Goal: Task Accomplishment & Management: Use online tool/utility

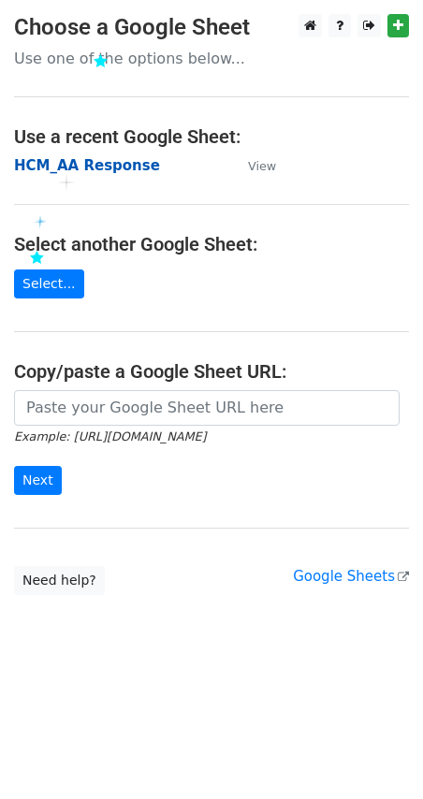
click at [57, 171] on strong "HCM_AA Response" at bounding box center [87, 165] width 146 height 17
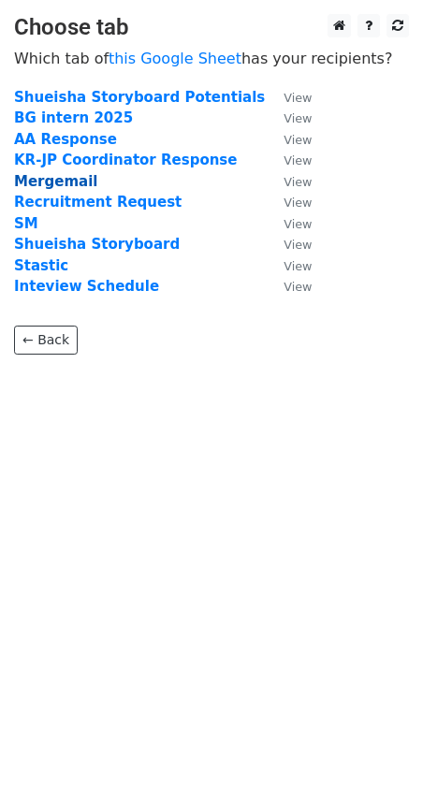
click at [51, 186] on strong "Mergemail" at bounding box center [55, 181] width 83 height 17
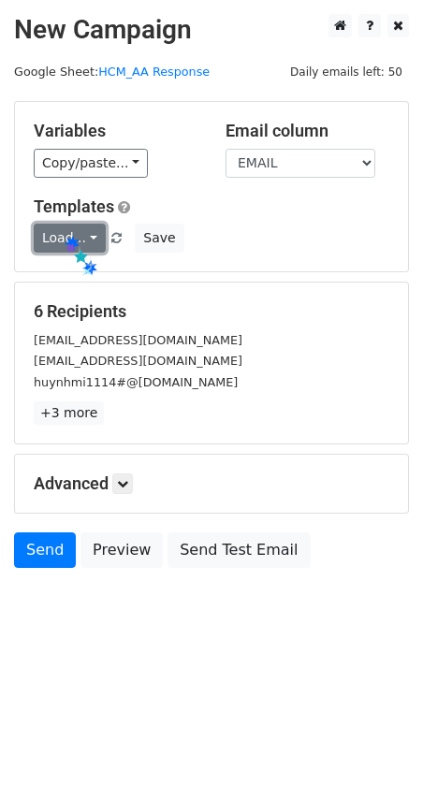
click at [61, 233] on link "Load..." at bounding box center [70, 238] width 72 height 29
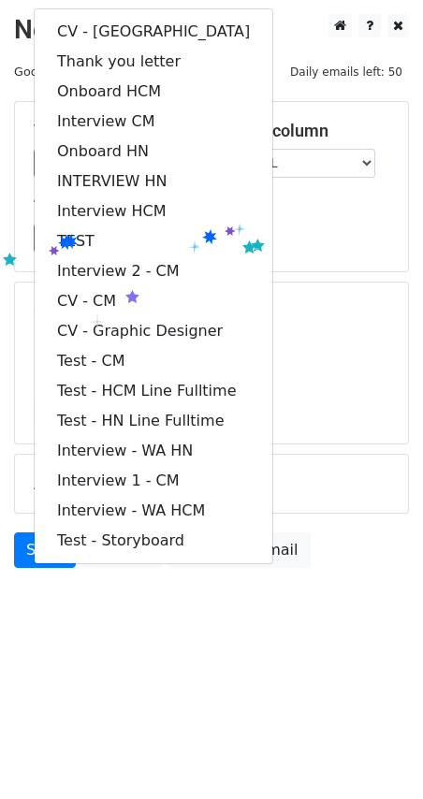
click at [263, 225] on div "Load... CV - WA Thank you letter Onboard HCM Interview CM Onboard HN INTERVIEW …" at bounding box center [212, 238] width 384 height 29
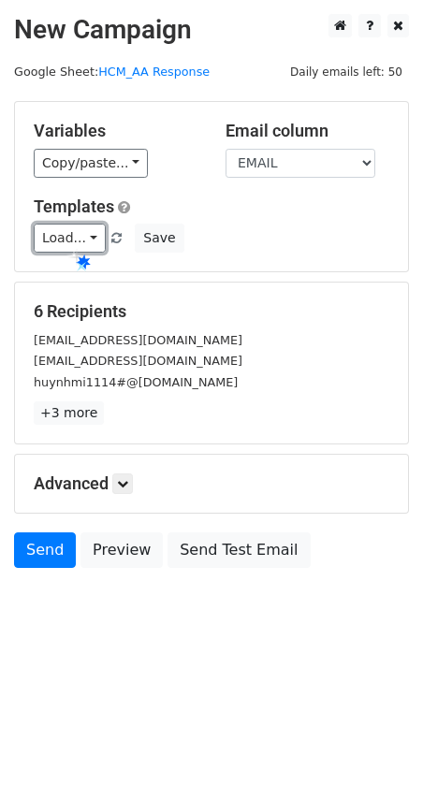
click at [65, 246] on link "Load..." at bounding box center [70, 238] width 72 height 29
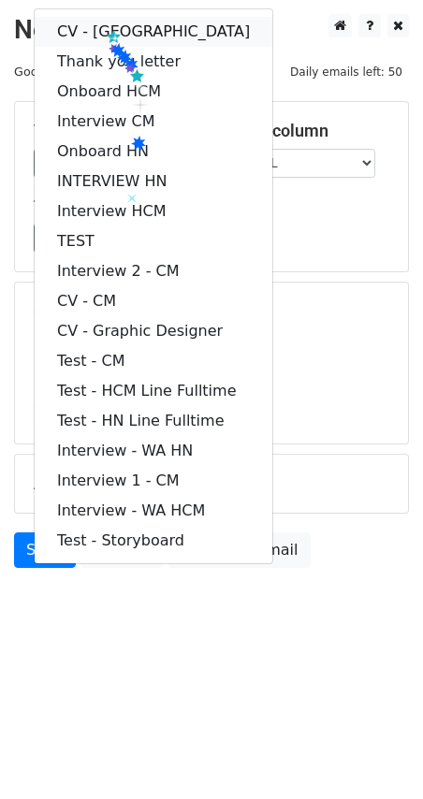
click at [107, 26] on link "CV - WA" at bounding box center [154, 32] width 238 height 30
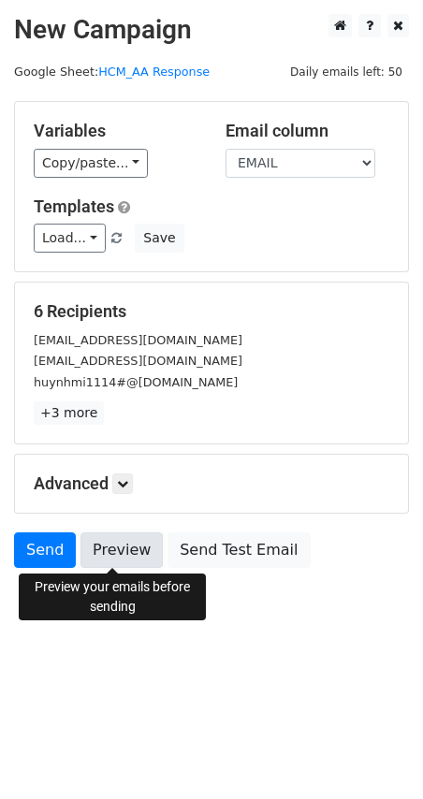
click at [118, 545] on link "Preview" at bounding box center [121, 551] width 82 height 36
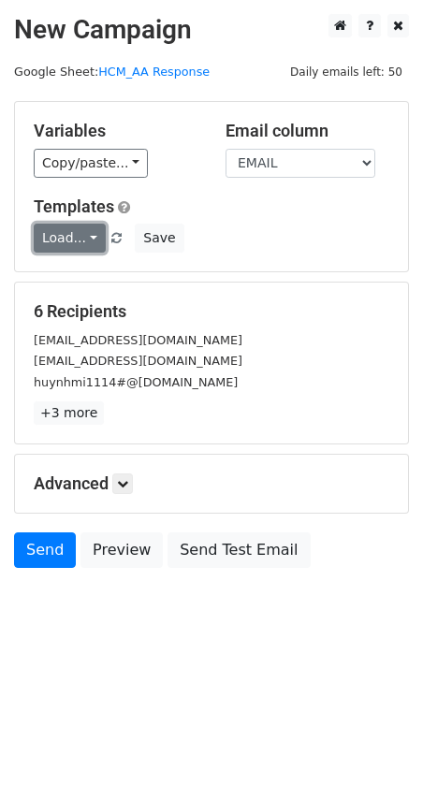
click at [60, 243] on link "Load..." at bounding box center [70, 238] width 72 height 29
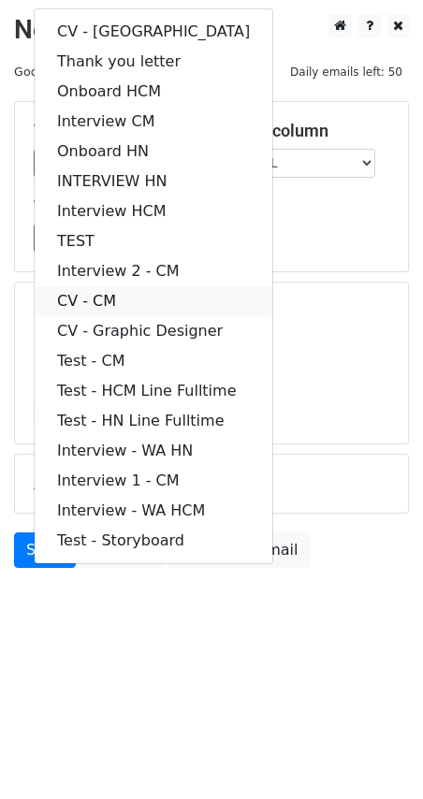
click at [110, 304] on link "CV - CM" at bounding box center [154, 301] width 238 height 30
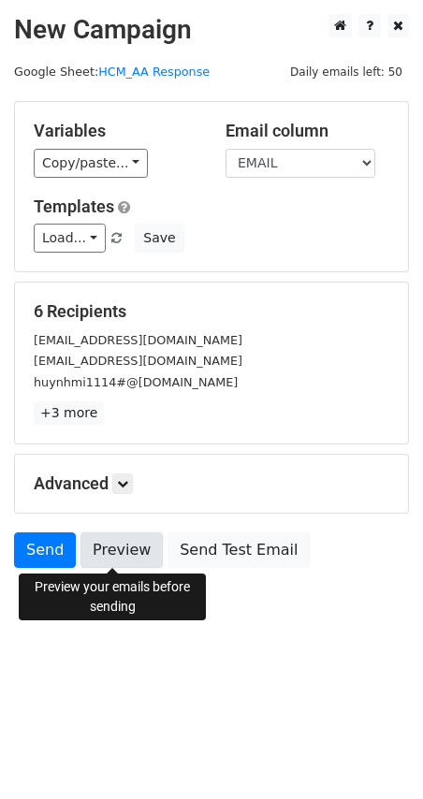
click at [99, 555] on link "Preview" at bounding box center [121, 551] width 82 height 36
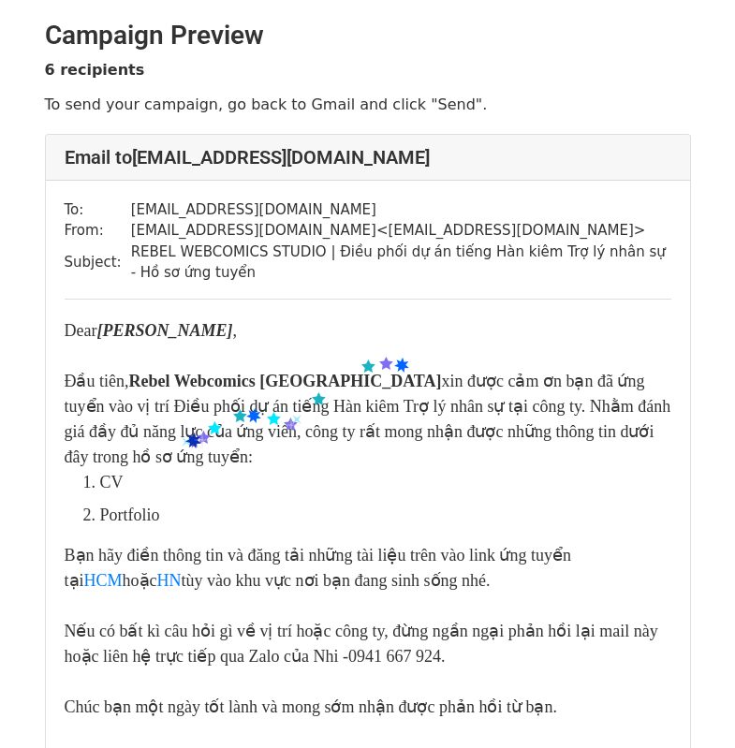
drag, startPoint x: 160, startPoint y: 402, endPoint x: 150, endPoint y: 393, distance: 13.9
click at [160, 402] on div "Đầu tiên, Rebel Webcomics Việt Nam xin được cảm ơn bạn đã ứng tuyển vào vị trí …" at bounding box center [368, 419] width 607 height 101
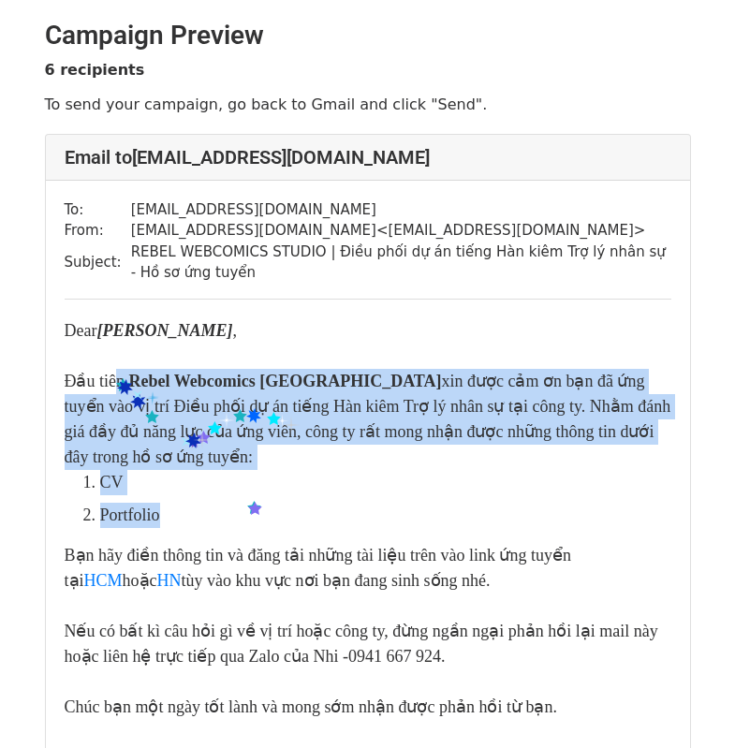
drag, startPoint x: 116, startPoint y: 376, endPoint x: 248, endPoint y: 501, distance: 181.4
click at [248, 501] on div "Dear Nguyễn Võ Thẩm Quyên , Đầu tiên, Rebel Webcomics Việt Nam xin được cảm ơn …" at bounding box center [368, 556] width 607 height 477
click at [248, 501] on ol "CV Portfolio" at bounding box center [378, 499] width 585 height 58
drag, startPoint x: 189, startPoint y: 507, endPoint x: 61, endPoint y: 386, distance: 176.8
click at [61, 386] on div "To: ngvothamquyen9991@gmail.com From: rebelstudioteam@gmail.com < rebelstudiote…" at bounding box center [368, 555] width 644 height 748
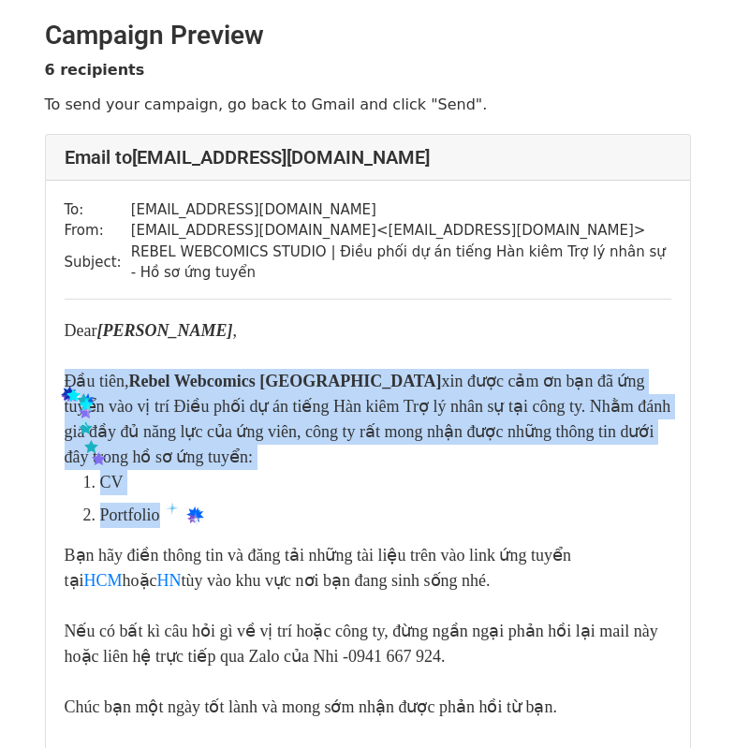
click at [228, 405] on div "Đầu tiên, Rebel Webcomics Việt Nam xin được cảm ơn bạn đã ứng tuyển vào vị trí …" at bounding box center [368, 419] width 607 height 101
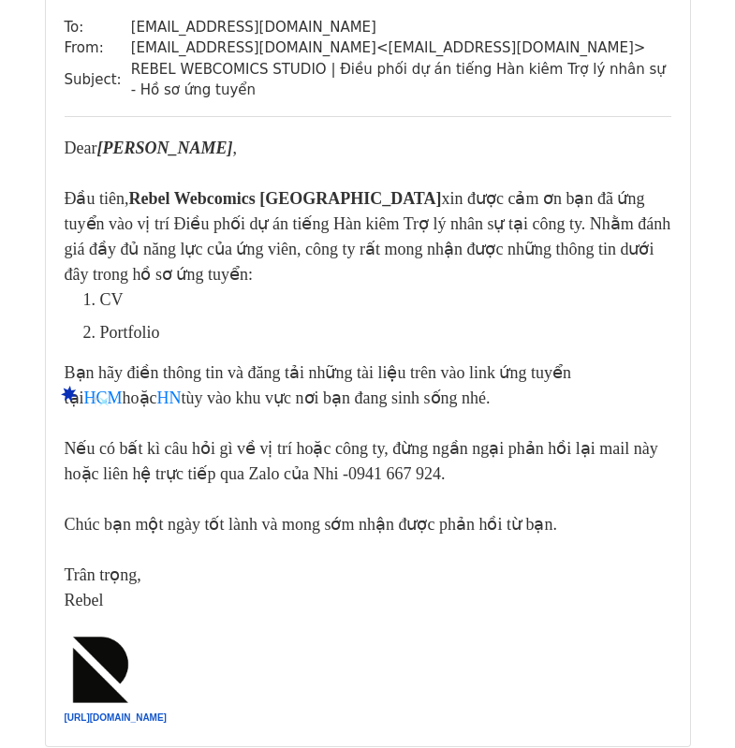
scroll to position [187, 0]
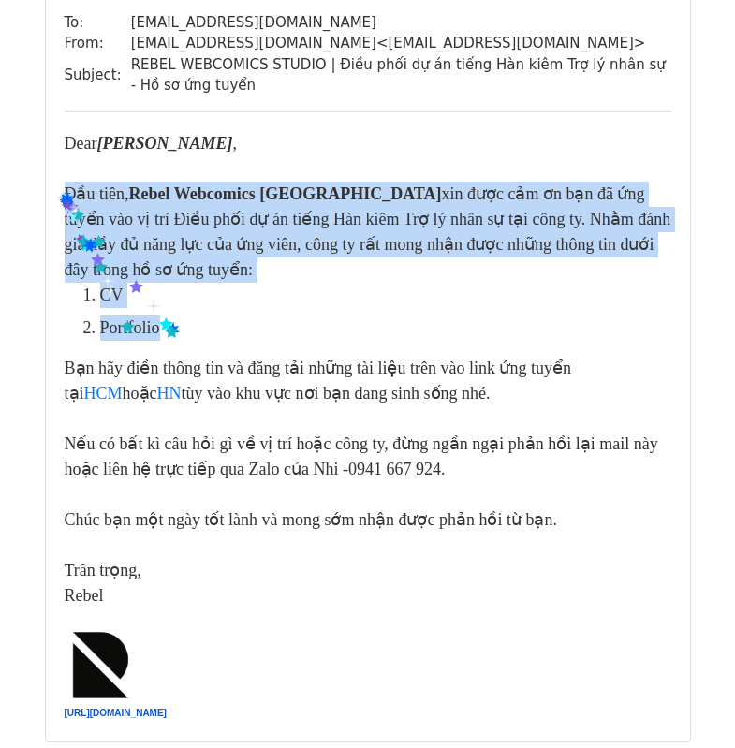
drag, startPoint x: 56, startPoint y: 189, endPoint x: 165, endPoint y: 323, distance: 172.4
click at [165, 323] on div "To: ngvothamquyen9991@gmail.com From: rebelstudioteam@gmail.com < rebelstudiote…" at bounding box center [368, 367] width 644 height 748
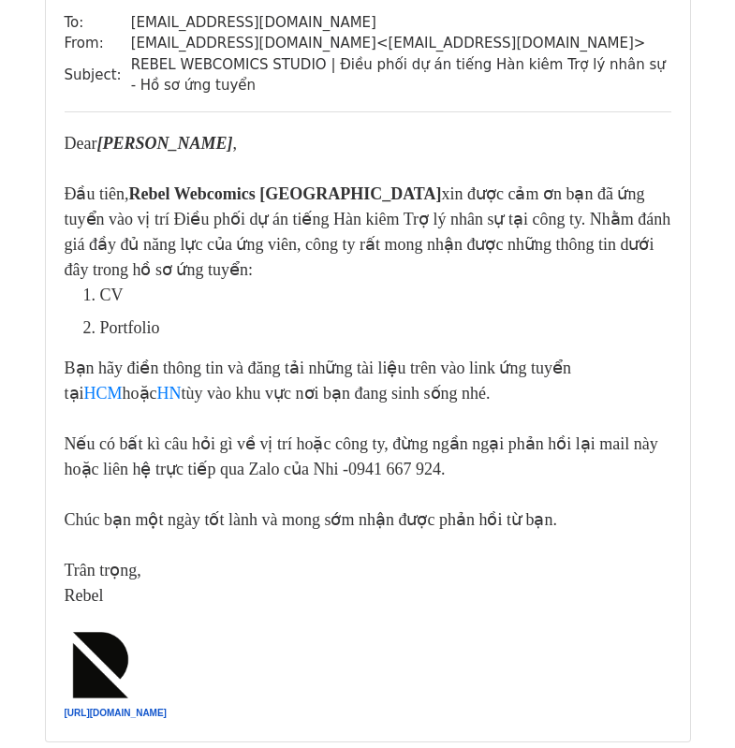
click at [265, 392] on div "Bạn hãy điền thông tin và đăng tải những tài liệu trên vào link ứng tuyển tại H…" at bounding box center [368, 381] width 607 height 51
click at [266, 389] on div "Bạn hãy điền thông tin và đăng tải những tài liệu trên vào link ứng tuyển tại H…" at bounding box center [368, 381] width 607 height 51
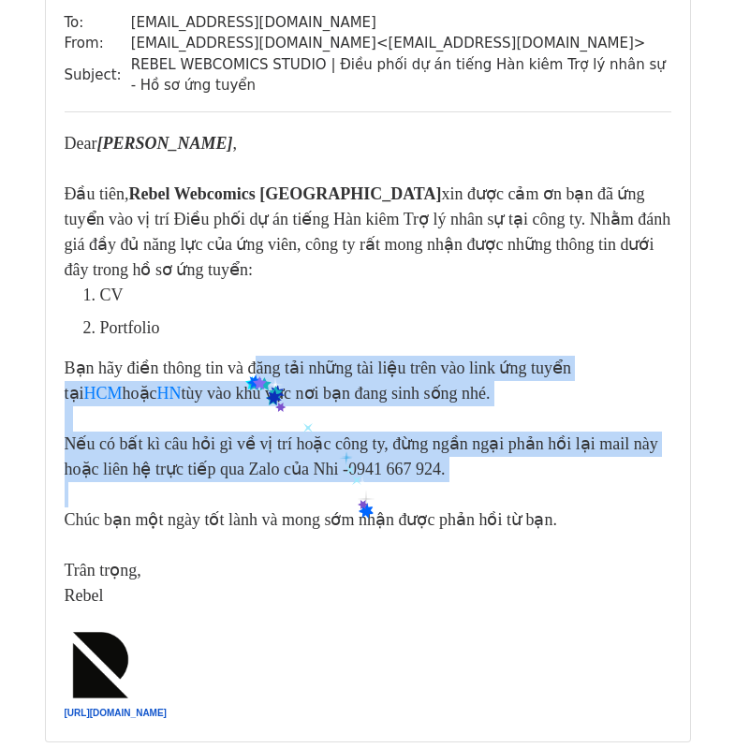
drag, startPoint x: 247, startPoint y: 375, endPoint x: 358, endPoint y: 504, distance: 169.9
click at [358, 504] on div "CV Portfolio Bạn hãy điền thông tin và đăng tải những tài liệu trên vào link ứn…" at bounding box center [368, 446] width 607 height 326
click at [358, 504] on div at bounding box center [368, 494] width 607 height 25
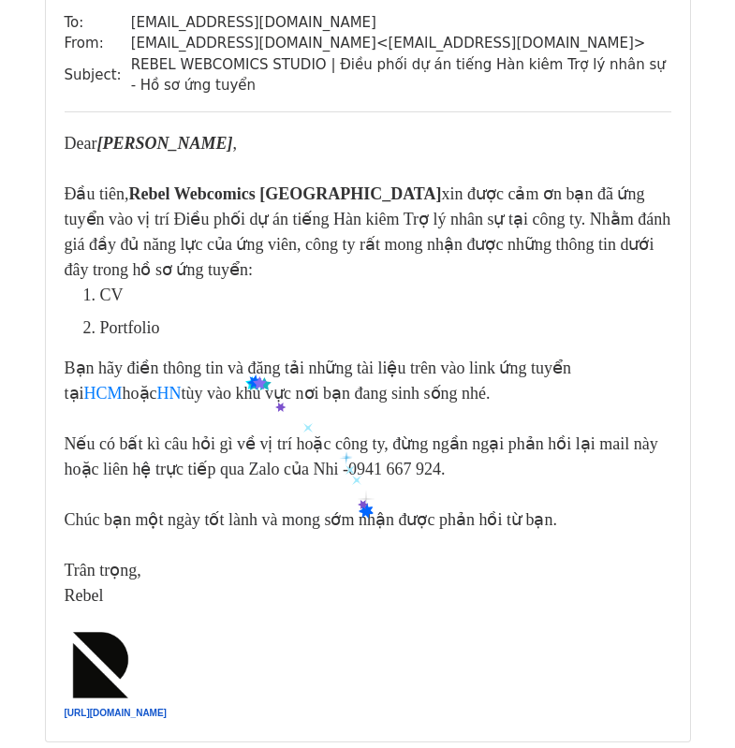
click at [358, 504] on div at bounding box center [368, 494] width 607 height 25
click at [348, 475] on font "0941 667 924." at bounding box center [396, 469] width 97 height 19
click at [430, 458] on div "Nếu có bất kì câu hỏi gì về vị trí hoặc công ty, đừng ngần ngại phản hồi lại ma…" at bounding box center [368, 456] width 607 height 51
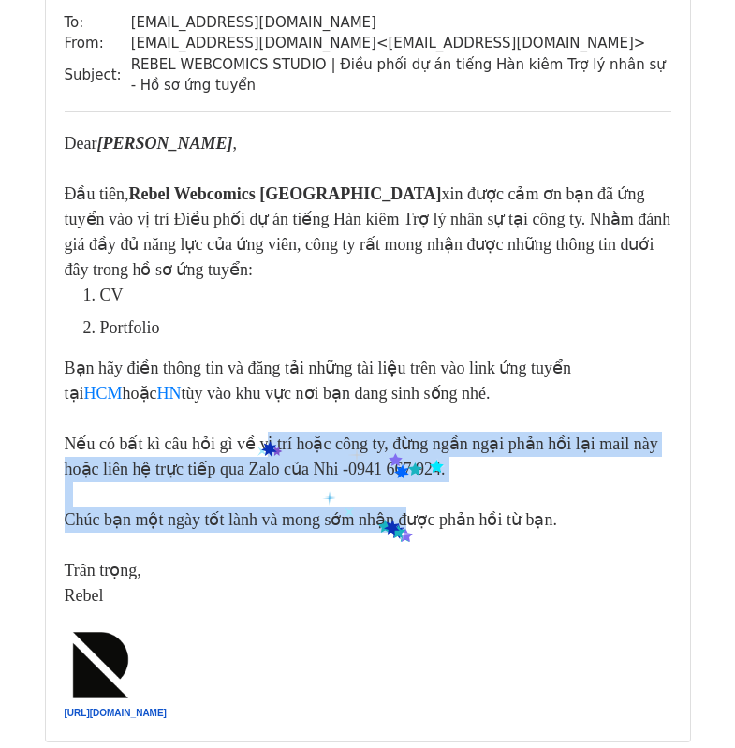
drag, startPoint x: 276, startPoint y: 464, endPoint x: 399, endPoint y: 527, distance: 137.7
click at [399, 527] on div "CV Portfolio Bạn hãy điền thông tin và đăng tải những tài liệu trên vào link ứn…" at bounding box center [368, 446] width 607 height 326
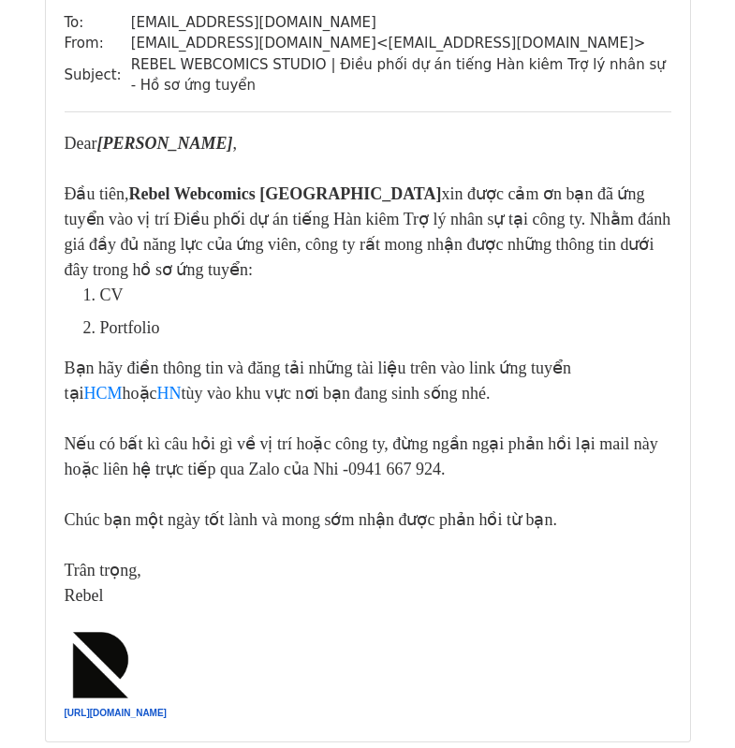
click at [475, 268] on div "Đầu tiên, Rebel Webcomics Việt Nam xin được cảm ơn bạn đã ứng tuyển vào vị trí …" at bounding box center [368, 232] width 607 height 101
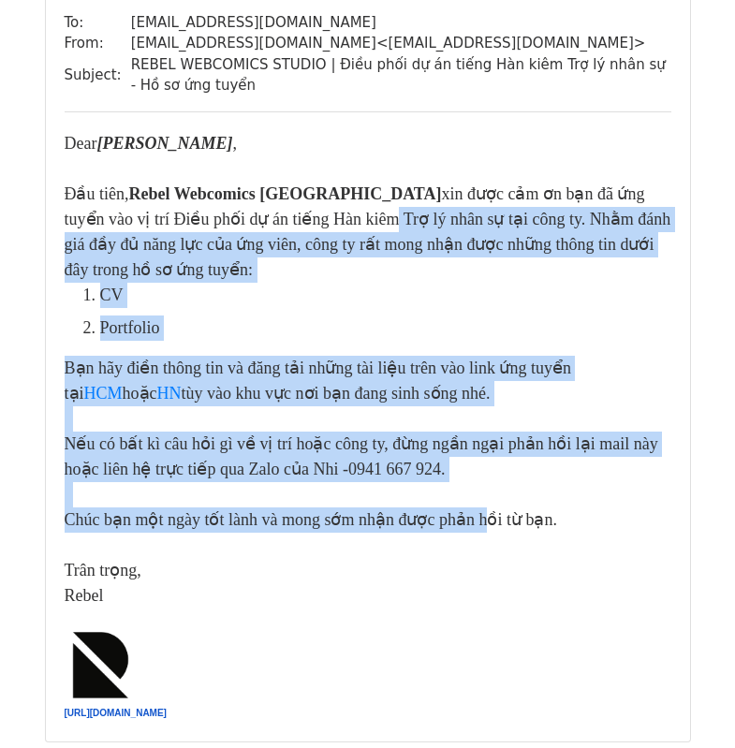
drag, startPoint x: 233, startPoint y: 211, endPoint x: 473, endPoint y: 522, distance: 393.2
click at [473, 522] on div "Dear Nguyễn Võ Thẩm Quyên , Đầu tiên, Rebel Webcomics Việt Nam xin được cảm ơn …" at bounding box center [368, 369] width 607 height 477
click at [473, 522] on div "Chúc bạn một ngày tốt lành và mong sớm nhận được phản hồi từ bạn." at bounding box center [368, 519] width 607 height 25
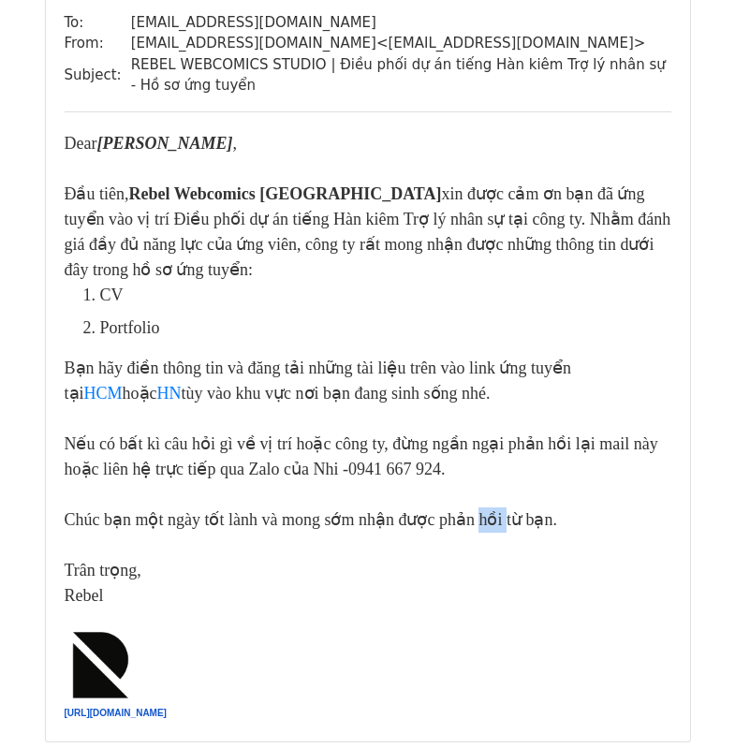
click at [473, 522] on div "Chúc bạn một ngày tốt lành và mong sớm nhận được phản hồi từ bạn." at bounding box center [368, 519] width 607 height 25
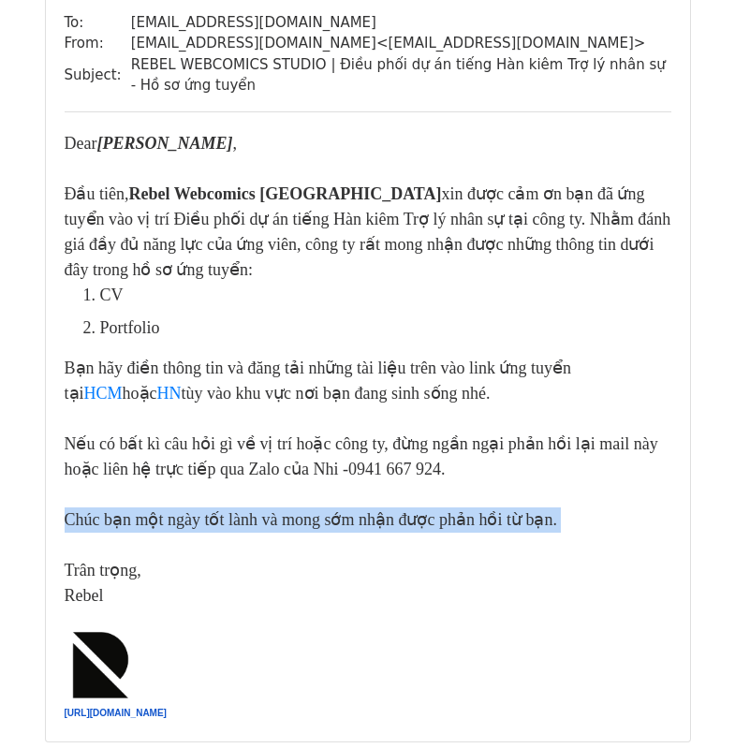
click at [473, 522] on div "Chúc bạn một ngày tốt lành và mong sớm nhận được phản hồi từ bạn." at bounding box center [368, 519] width 607 height 25
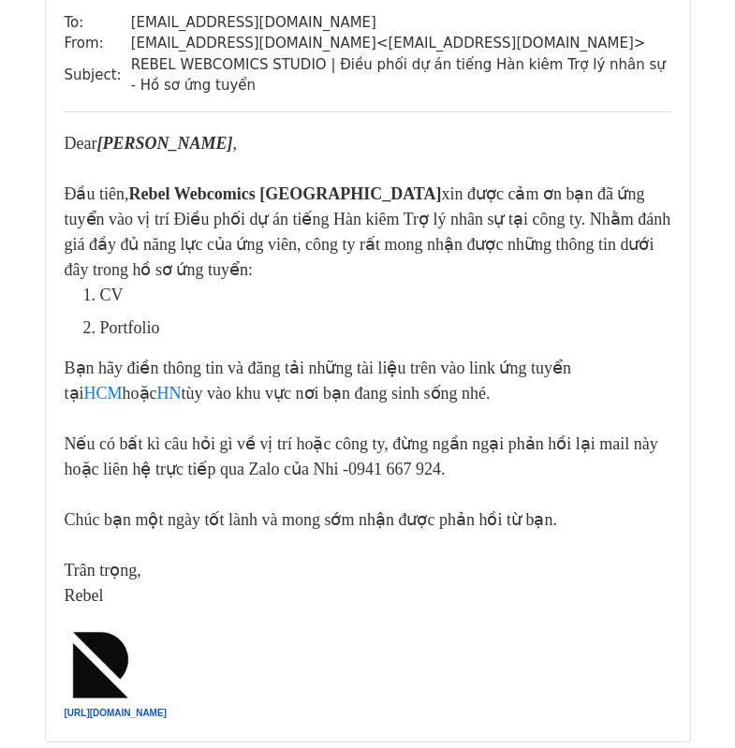
click at [369, 398] on div "Bạn hãy điền thông tin và đăng tải những tài liệu trên vào link ứng tuyển tại H…" at bounding box center [368, 381] width 607 height 51
click at [230, 346] on div "CV Portfolio Bạn hãy điền thông tin và đăng tải những tài liệu trên vào link ứn…" at bounding box center [368, 446] width 607 height 326
drag, startPoint x: 131, startPoint y: 283, endPoint x: 475, endPoint y: 611, distance: 476.0
click at [475, 611] on div "Dear Nguyễn Võ Thẩm Quyên , Đầu tiên, Rebel Webcomics Việt Nam xin được cảm ơn …" at bounding box center [368, 427] width 607 height 592
click at [512, 499] on div at bounding box center [368, 494] width 607 height 25
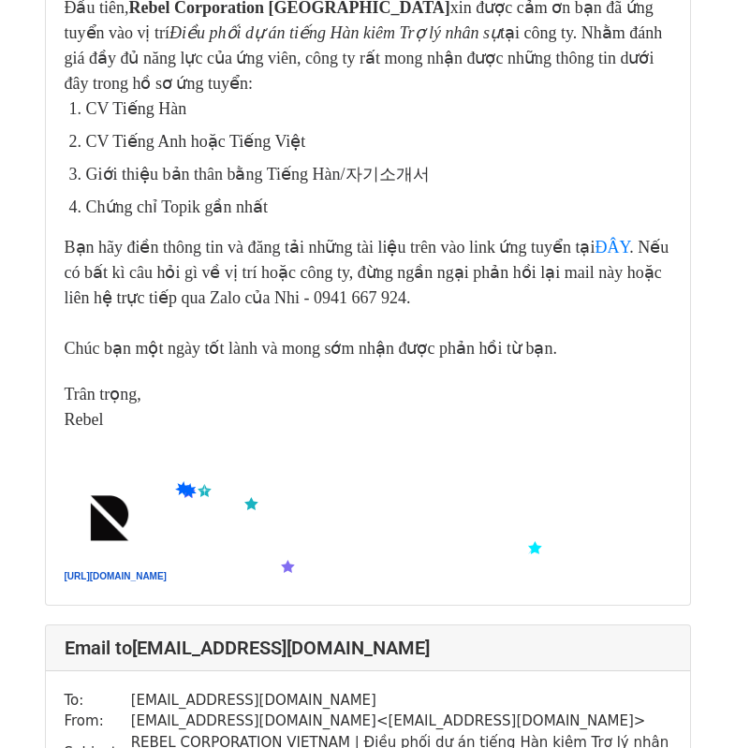
scroll to position [374, 0]
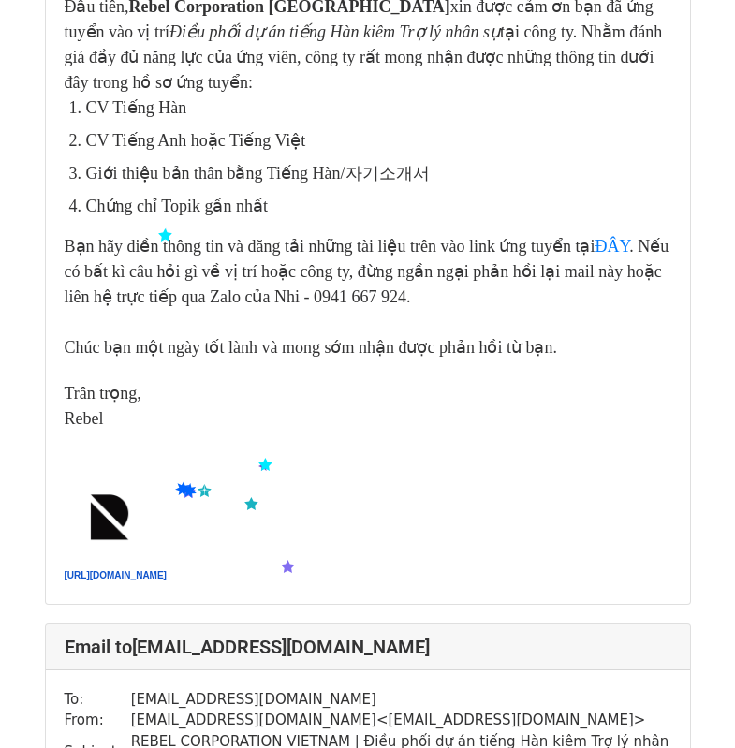
click at [102, 153] on li "CV Tiếng Anh hoặc Tiếng Việt" at bounding box center [378, 140] width 585 height 25
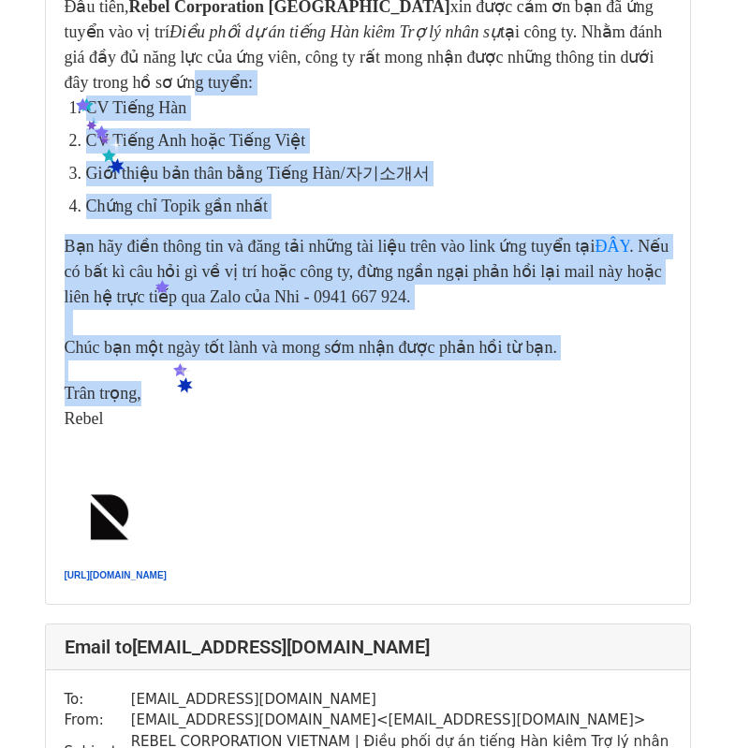
drag, startPoint x: 80, startPoint y: 96, endPoint x: 177, endPoint y: 382, distance: 301.6
click at [177, 382] on div "​​​Dear Nguyễn Võ Thẩm Quyên , Đầu tiên, Rebel Corporation Việt Nam xin được cả…" at bounding box center [368, 264] width 607 height 641
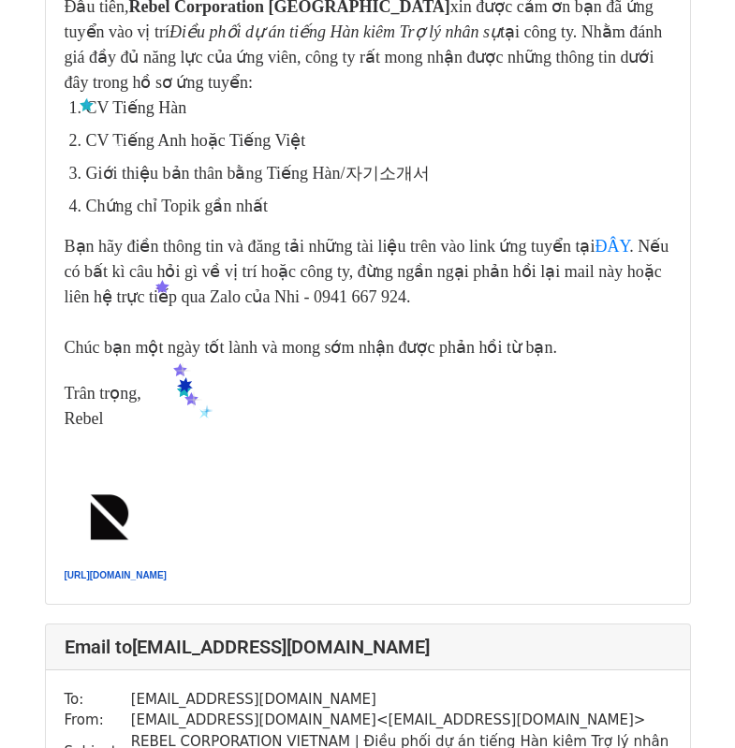
click at [202, 409] on div "Rebel" at bounding box center [368, 418] width 607 height 25
click at [236, 408] on div "Rebel" at bounding box center [368, 418] width 607 height 25
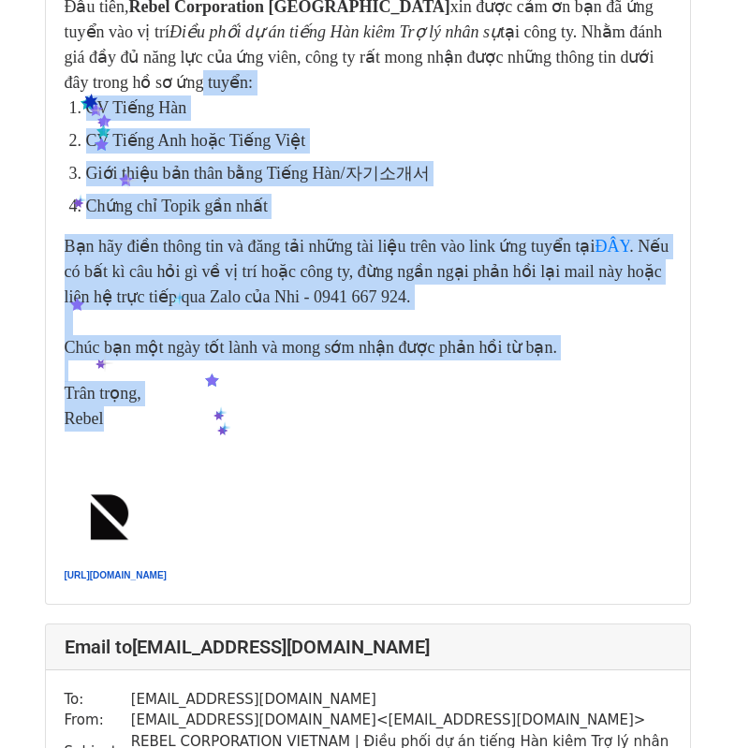
drag, startPoint x: 80, startPoint y: 92, endPoint x: 218, endPoint y: 422, distance: 357.9
click at [218, 422] on div "​​​Dear Nguyễn Võ Thẩm Quyên , Đầu tiên, Rebel Corporation Việt Nam xin được cả…" at bounding box center [368, 264] width 607 height 641
click at [218, 422] on div "Rebel" at bounding box center [368, 418] width 607 height 25
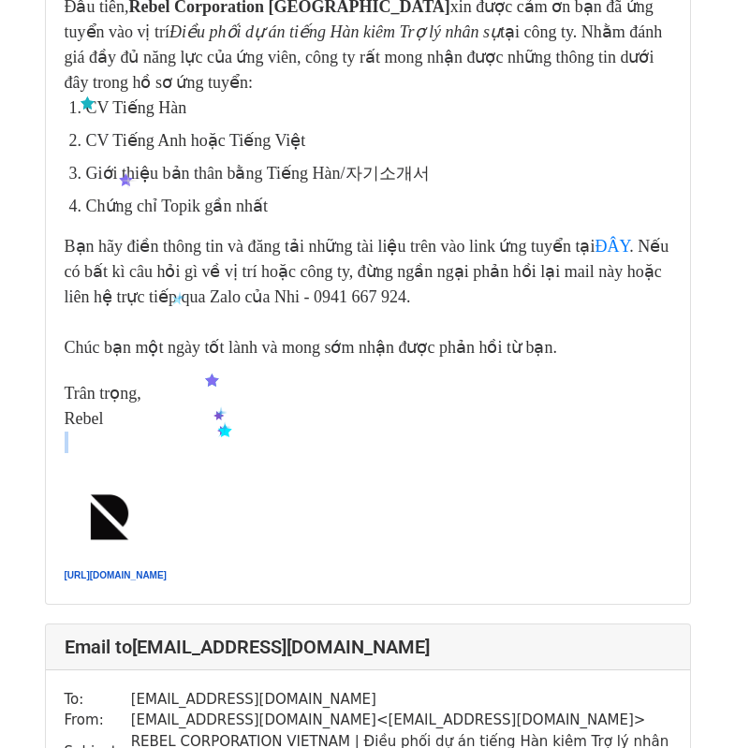
click at [218, 422] on div "Rebel" at bounding box center [368, 418] width 607 height 25
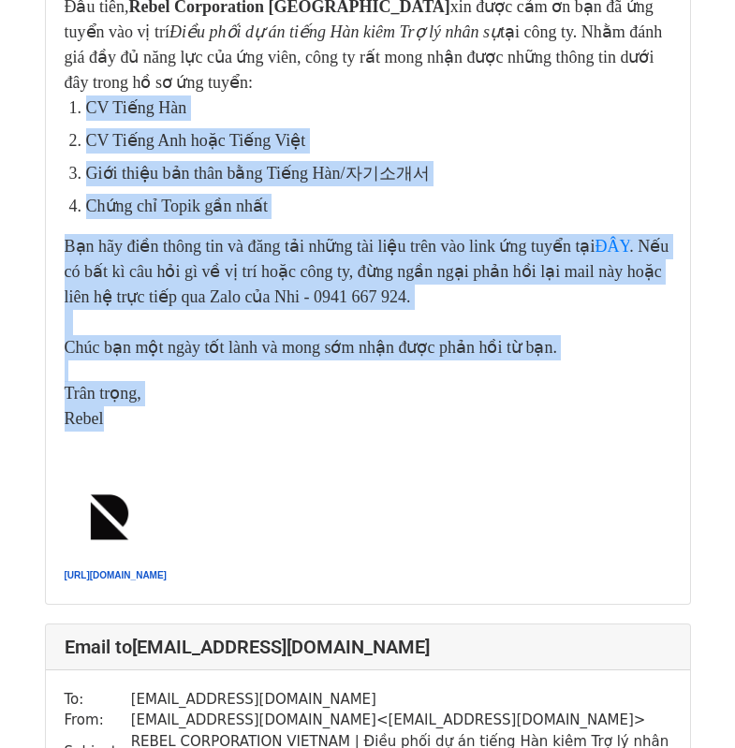
drag, startPoint x: 66, startPoint y: 112, endPoint x: 220, endPoint y: 408, distance: 333.2
click at [220, 408] on div "​​​Dear Nguyễn Võ Thẩm Quyên , Đầu tiên, Rebel Corporation Việt Nam xin được cả…" at bounding box center [368, 264] width 607 height 641
click at [220, 408] on div "Rebel" at bounding box center [368, 418] width 607 height 25
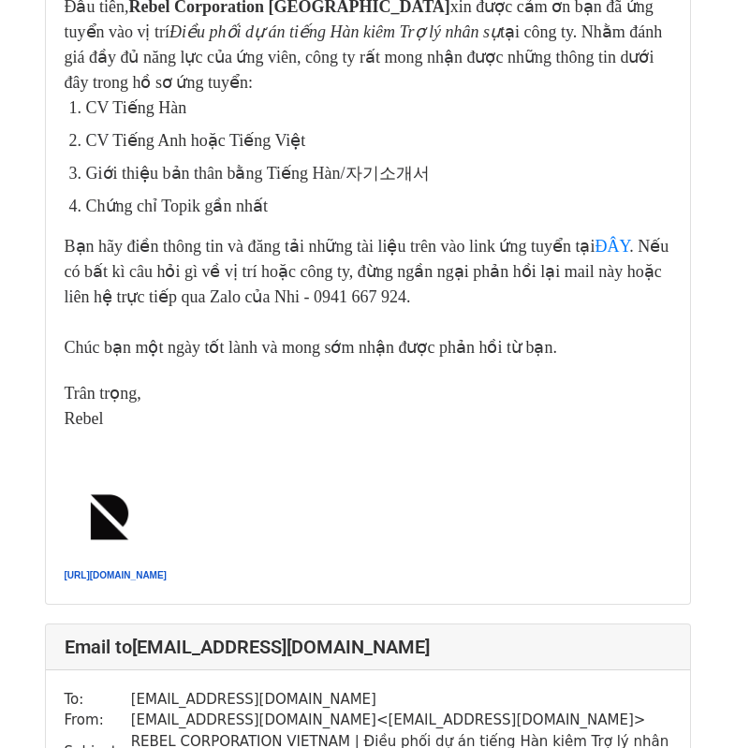
drag, startPoint x: 228, startPoint y: 353, endPoint x: 160, endPoint y: 293, distance: 90.9
click at [227, 353] on div "Chúc bạn một ngày tốt lành và mong sớm nhận được phản hồi từ bạn." at bounding box center [368, 347] width 607 height 25
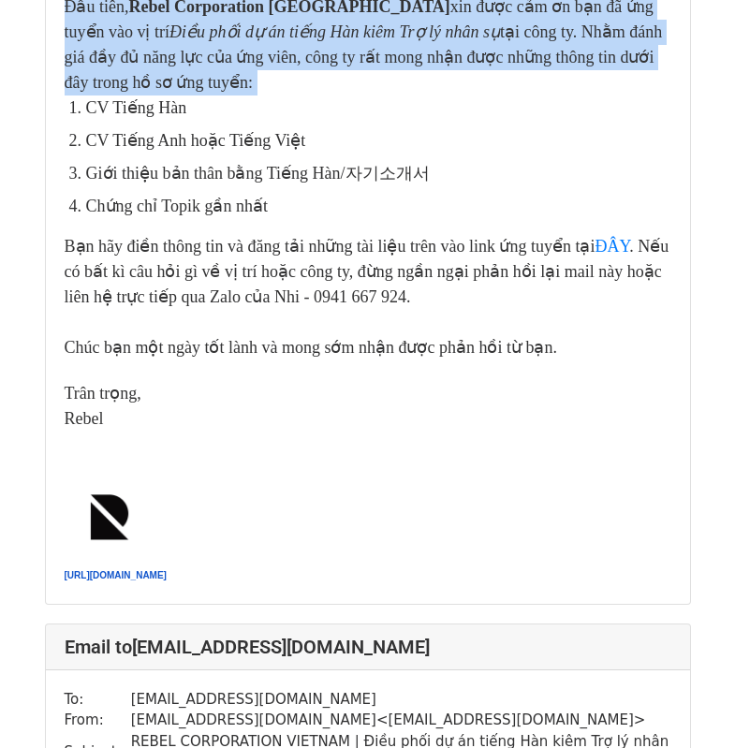
drag, startPoint x: 62, startPoint y: 116, endPoint x: 149, endPoint y: 373, distance: 271.7
click at [149, 373] on div "To: ngvothamquyen9991@gmail.com From: rebelstudioteam@gmail.com < rebelstudiote…" at bounding box center [368, 204] width 644 height 797
click at [307, 349] on div "Chúc bạn một ngày tốt lành và mong sớm nhận được phản hồi từ bạn." at bounding box center [368, 347] width 607 height 25
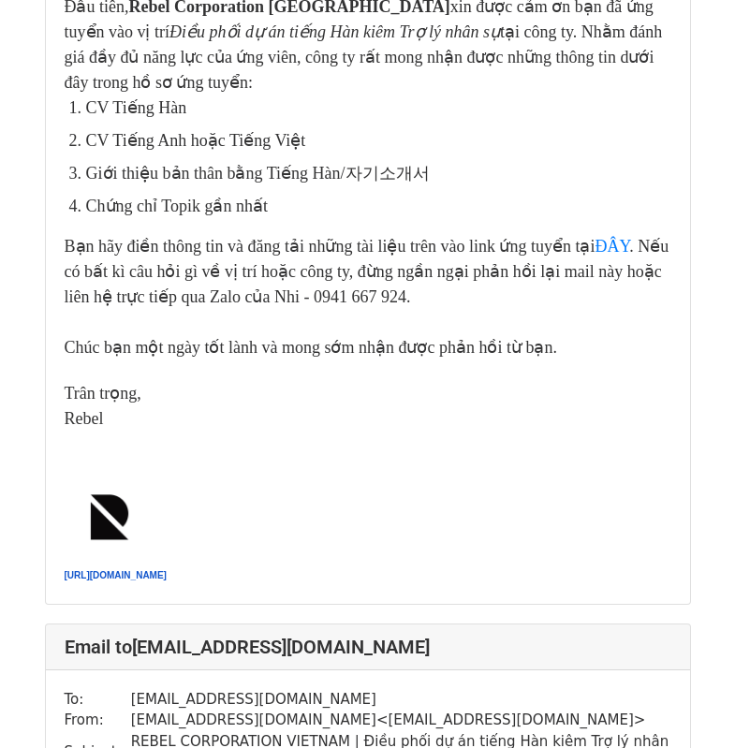
click at [239, 431] on div at bounding box center [368, 442] width 607 height 22
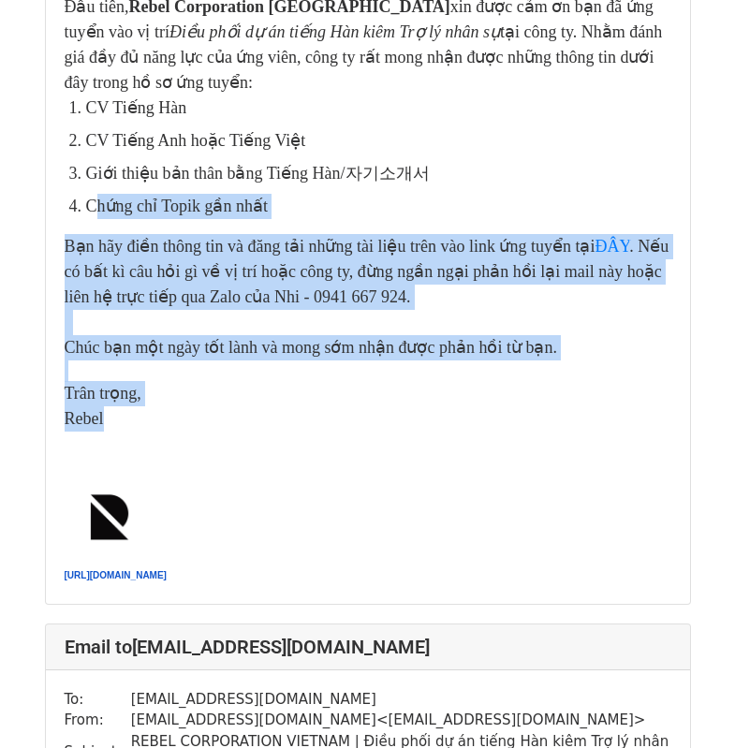
drag, startPoint x: 186, startPoint y: 423, endPoint x: 90, endPoint y: 187, distance: 254.8
click at [90, 187] on div "​​​Dear Nguyễn Võ Thẩm Quyên , Đầu tiên, Rebel Corporation Việt Nam xin được cả…" at bounding box center [368, 264] width 607 height 641
click at [141, 228] on div "CV Tiếng Hàn CV Tiếng Anh hoặc Tiếng Việt Giới thiệu bản thân bằng Tiếng Hàn/자기…" at bounding box center [368, 227] width 607 height 265
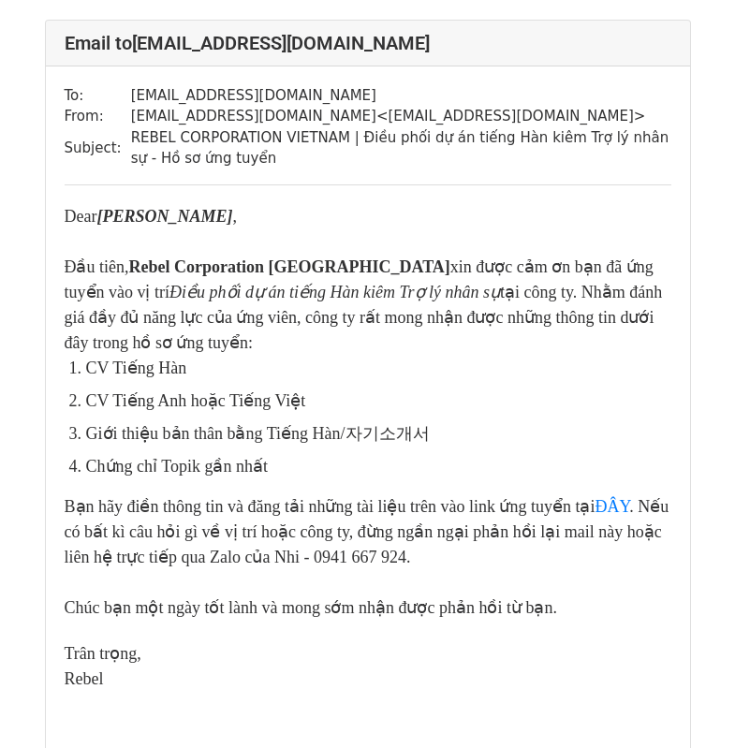
scroll to position [94, 0]
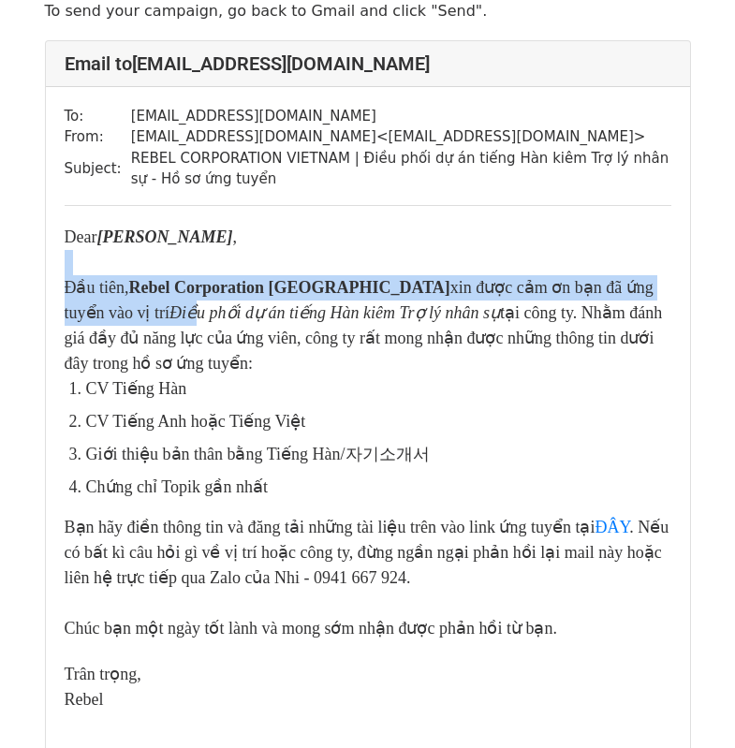
drag, startPoint x: 107, startPoint y: 320, endPoint x: 260, endPoint y: 644, distance: 358.4
click at [260, 644] on div "​​​Dear Nguyễn Võ Thẩm Quyên , Đầu tiên, Rebel Corporation Việt Nam xin được cả…" at bounding box center [368, 444] width 607 height 438
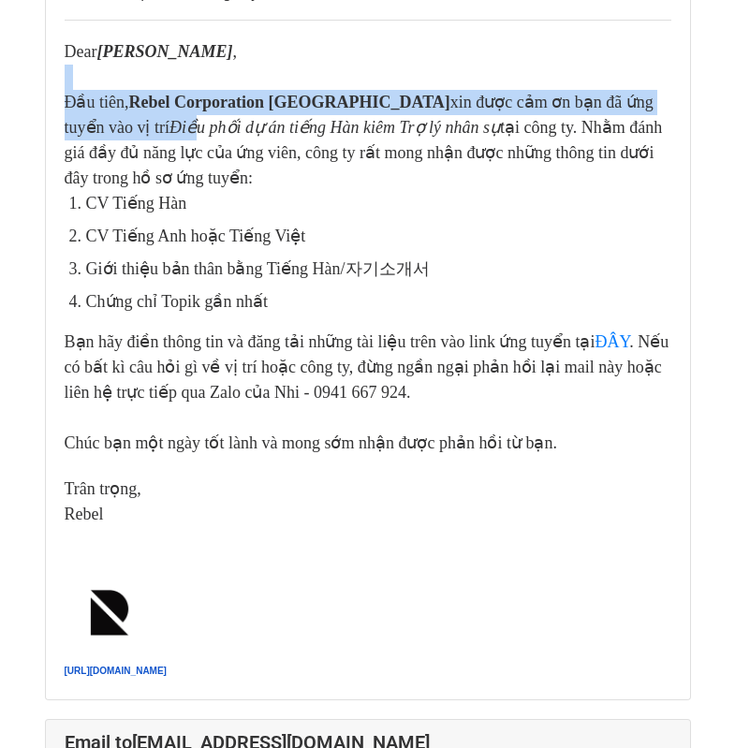
scroll to position [281, 0]
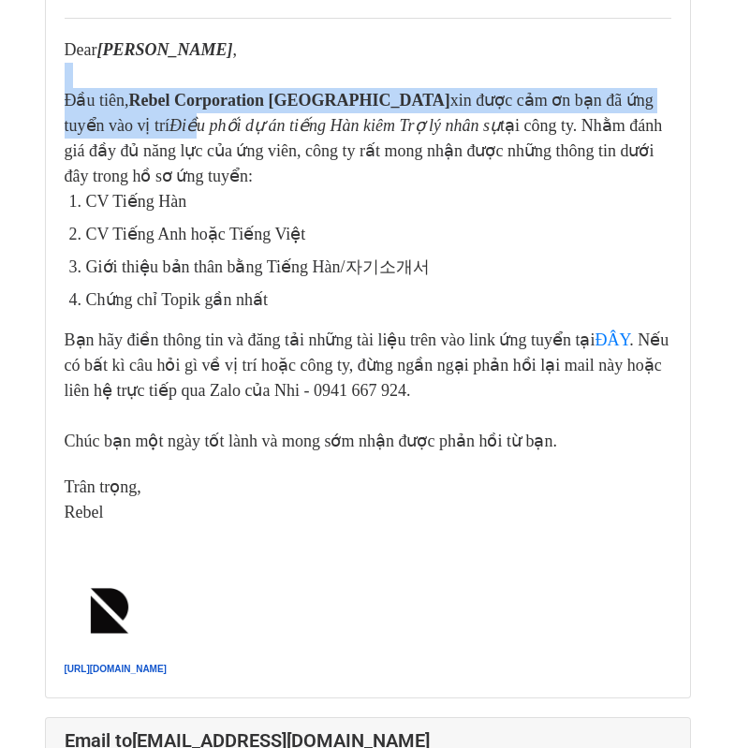
drag, startPoint x: 258, startPoint y: 358, endPoint x: 225, endPoint y: 334, distance: 41.6
click at [257, 358] on div "Bạn hãy điền thông tin và đăng tải những tài liệu trên vào link ứng tuyển tại Đ…" at bounding box center [368, 366] width 607 height 76
click at [142, 202] on li "CV Tiếng Hàn" at bounding box center [378, 201] width 585 height 25
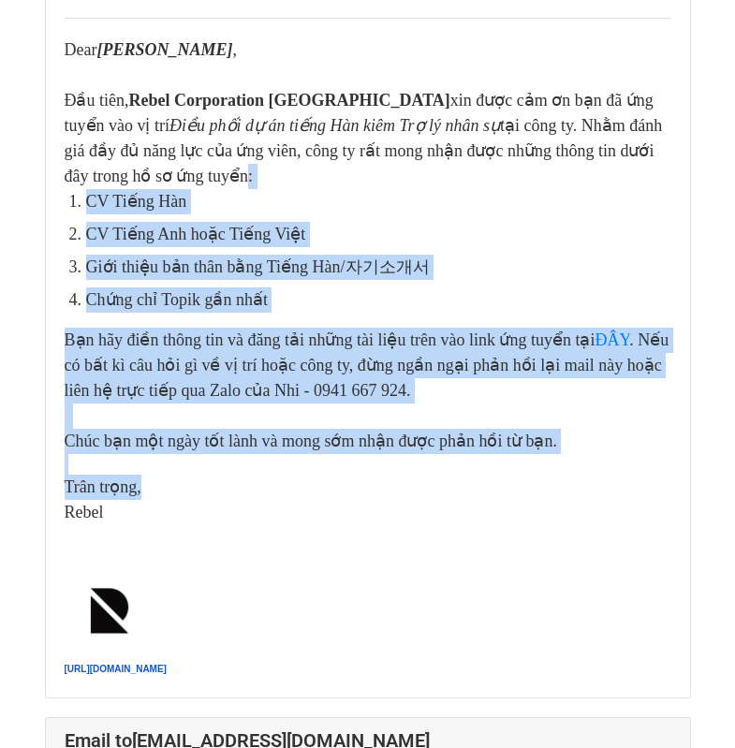
drag, startPoint x: 122, startPoint y: 178, endPoint x: 228, endPoint y: 480, distance: 320.6
click at [228, 480] on div "​​​Dear Nguyễn Võ Thẩm Quyên , Đầu tiên, Rebel Corporation Việt Nam xin được cả…" at bounding box center [368, 357] width 607 height 641
click at [228, 480] on div "​Trân trọng," at bounding box center [368, 487] width 607 height 25
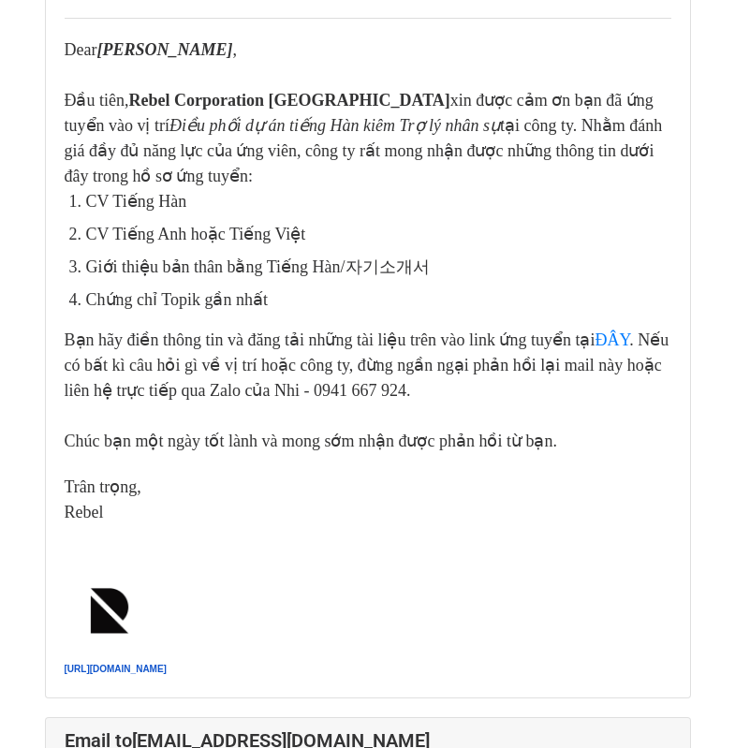
click at [157, 510] on div "Rebel" at bounding box center [368, 512] width 607 height 25
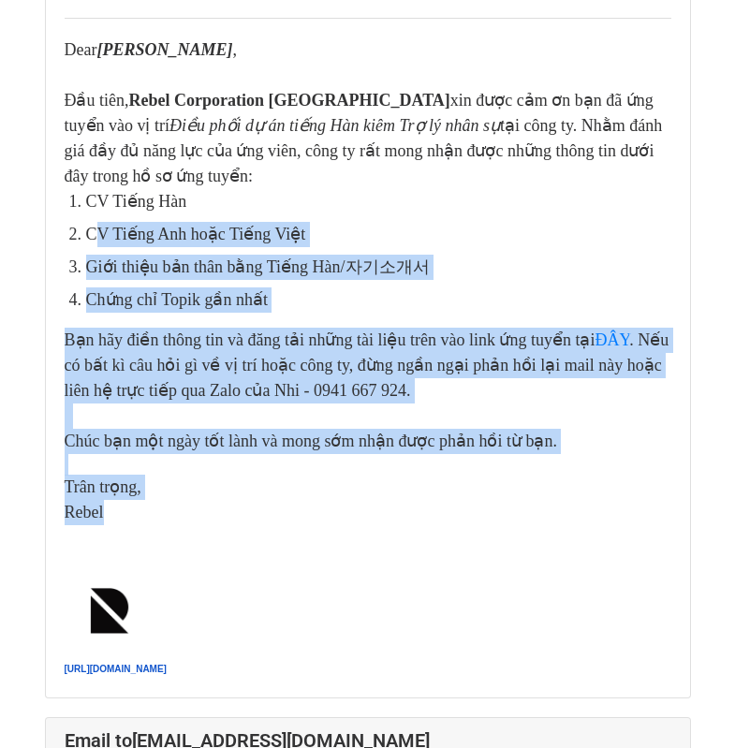
drag, startPoint x: 139, startPoint y: 518, endPoint x: 93, endPoint y: 227, distance: 293.8
click at [93, 227] on div "​​​Dear Nguyễn Võ Thẩm Quyên , Đầu tiên, Rebel Corporation Việt Nam xin được cả…" at bounding box center [368, 357] width 607 height 641
click at [195, 293] on li "Chứng chỉ Topik gần nhất" at bounding box center [378, 299] width 585 height 25
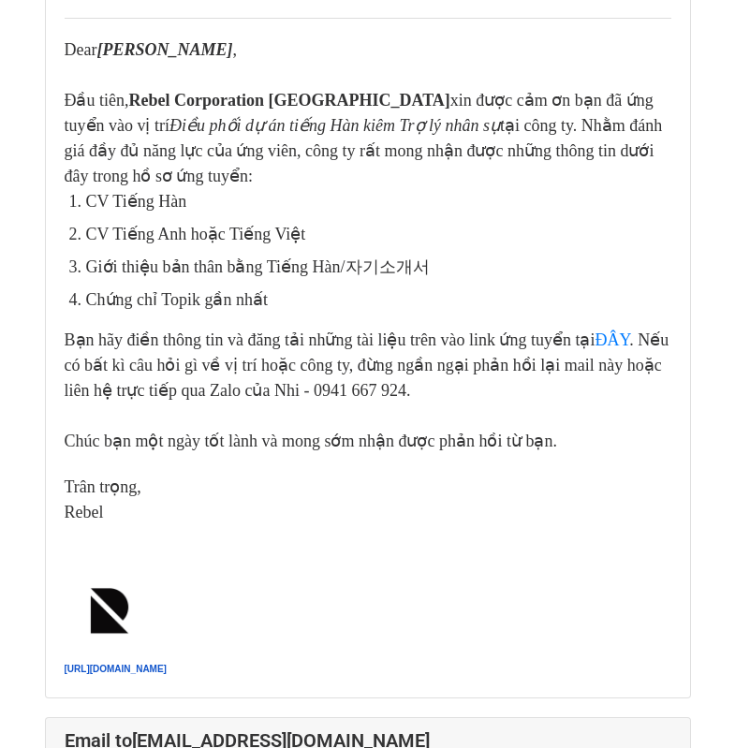
click at [505, 399] on div "Bạn hãy điền thông tin và đăng tải những tài liệu trên vào link ứng tuyển tại Đ…" at bounding box center [368, 366] width 607 height 76
click at [194, 529] on div at bounding box center [368, 536] width 607 height 22
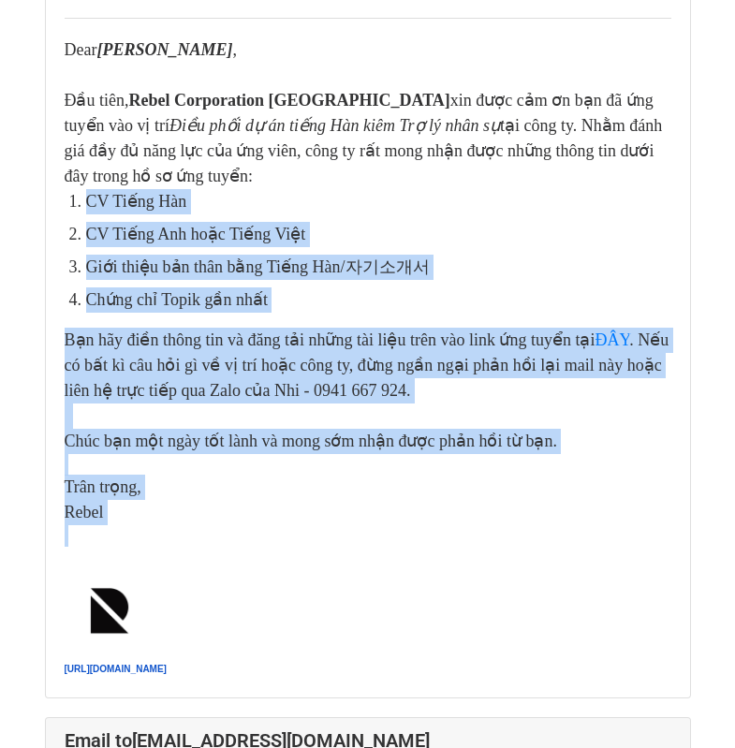
drag, startPoint x: 190, startPoint y: 543, endPoint x: 74, endPoint y: 199, distance: 362.6
click at [74, 199] on div "​​​Dear Nguyễn Võ Thẩm Quyên , Đầu tiên, Rebel Corporation Việt Nam xin được cả…" at bounding box center [368, 357] width 607 height 641
click at [143, 335] on div "Bạn hãy điền thông tin và đăng tải những tài liệu trên vào link ứng tuyển tại Đ…" at bounding box center [368, 366] width 607 height 76
click at [197, 476] on div "​Trân trọng," at bounding box center [368, 487] width 607 height 25
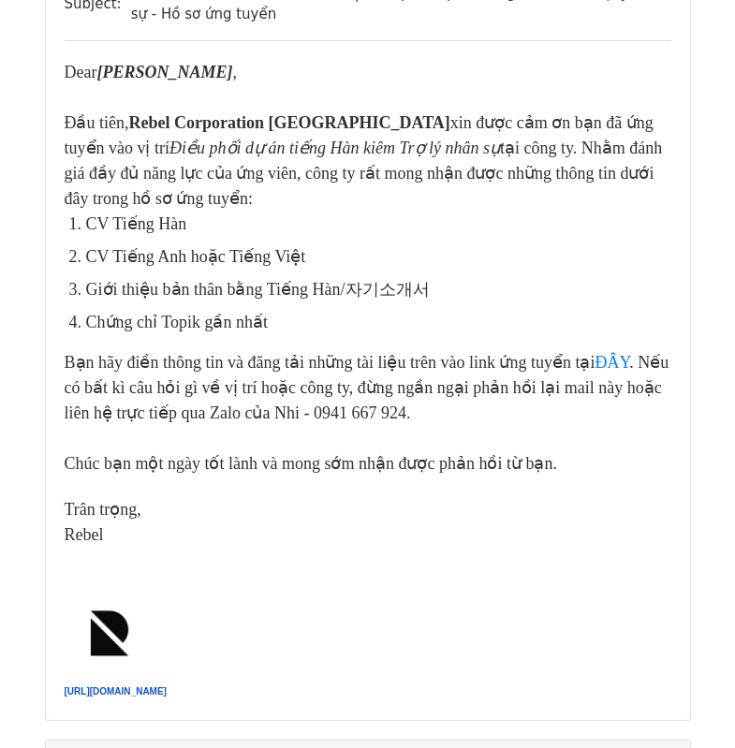
scroll to position [1123, 0]
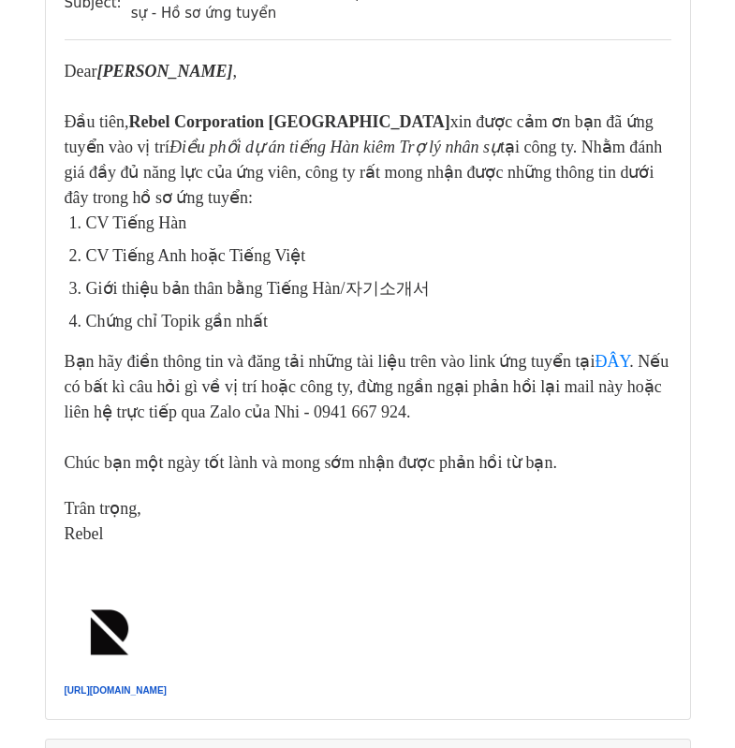
click at [202, 360] on div "Bạn hãy điền thông tin và đăng tải những tài liệu trên vào link ứng tuyển tại Đ…" at bounding box center [368, 387] width 607 height 76
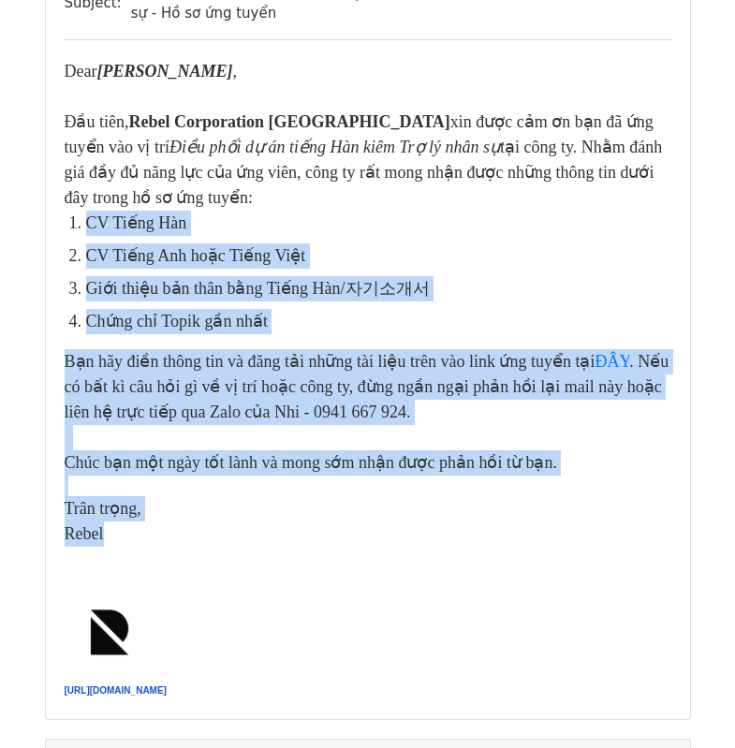
drag, startPoint x: 70, startPoint y: 221, endPoint x: 121, endPoint y: 543, distance: 325.9
click at [121, 543] on div "​​​Dear Phạm An Hải , Đầu tiên, Rebel Corporation Việt Nam xin được cảm ơn bạn …" at bounding box center [368, 379] width 607 height 641
click at [170, 534] on div "Rebel" at bounding box center [368, 533] width 607 height 25
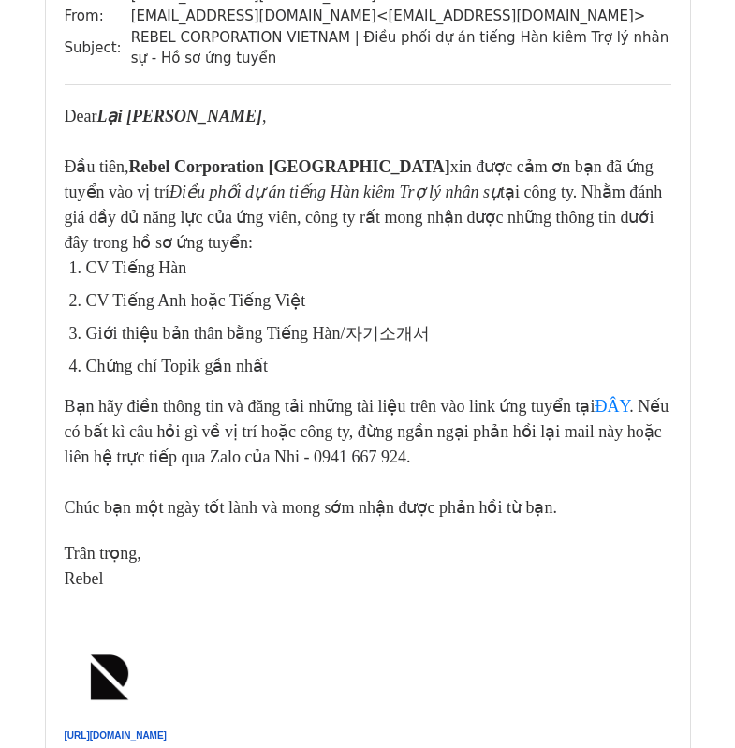
scroll to position [2808, 0]
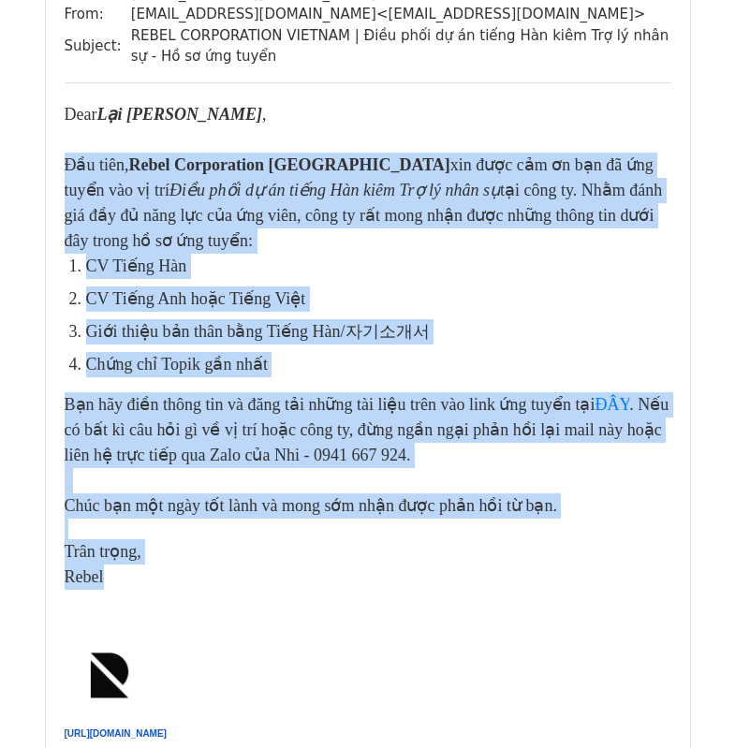
drag, startPoint x: 66, startPoint y: 165, endPoint x: 142, endPoint y: 574, distance: 416.0
click at [142, 574] on div "​​​Dear Lại Lê Khánh Ly , Đầu tiên, Rebel Corporation Việt Nam xin được cảm ơn …" at bounding box center [368, 422] width 607 height 641
click at [358, 575] on div "Rebel" at bounding box center [368, 576] width 607 height 25
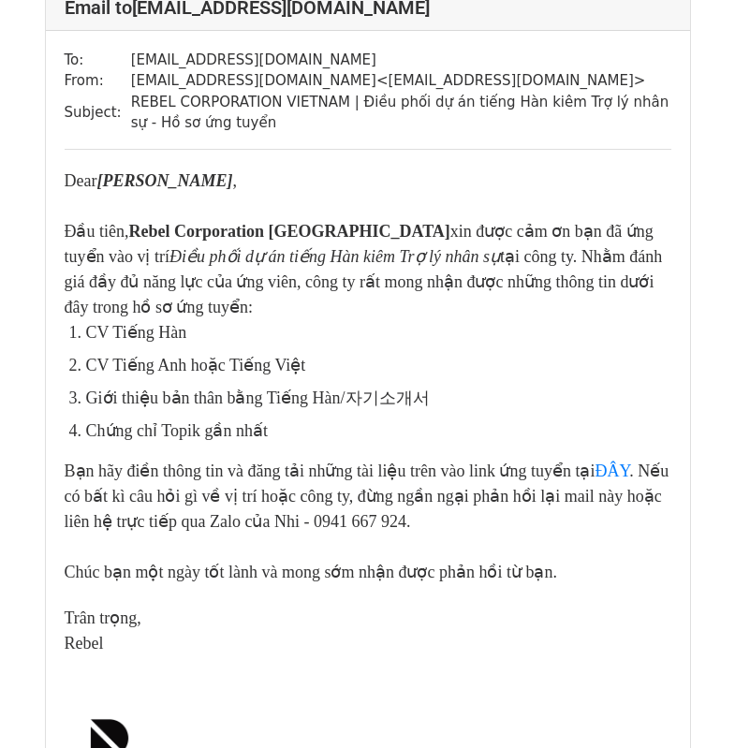
scroll to position [3744, 0]
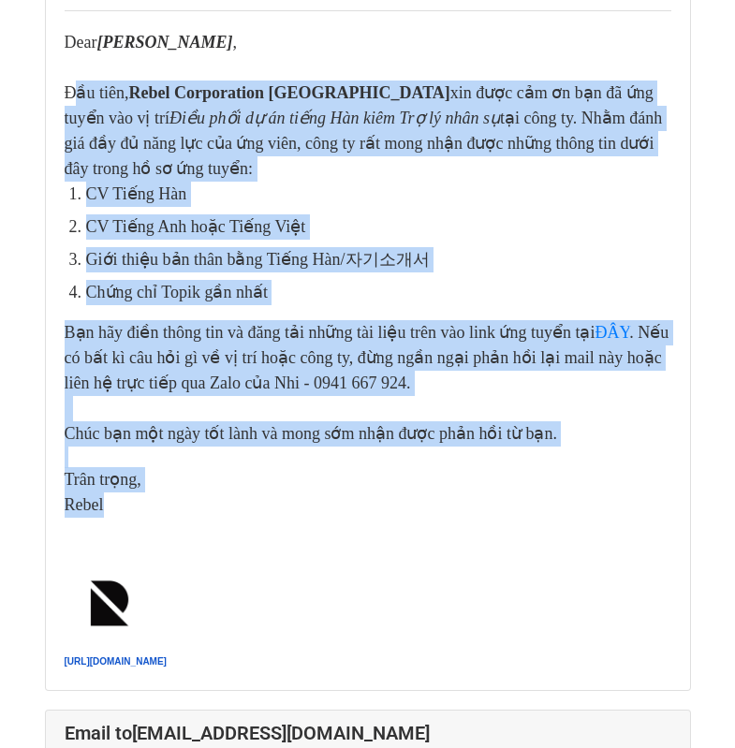
drag, startPoint x: 71, startPoint y: 98, endPoint x: 175, endPoint y: 505, distance: 420.2
click at [175, 505] on div "​​​Dear Đặng Nguyễn Yến Nhi , Đầu tiên, Rebel Corporation Việt Nam xin được cảm…" at bounding box center [368, 350] width 607 height 641
click at [139, 512] on div "Rebel" at bounding box center [368, 504] width 607 height 25
drag, startPoint x: 149, startPoint y: 508, endPoint x: 44, endPoint y: 98, distance: 423.2
click at [45, 98] on div "Email to dnyn29@gmail.com To: dnyn29@gmail.com From: rebelstudioteam@gmail.com …" at bounding box center [368, 268] width 646 height 845
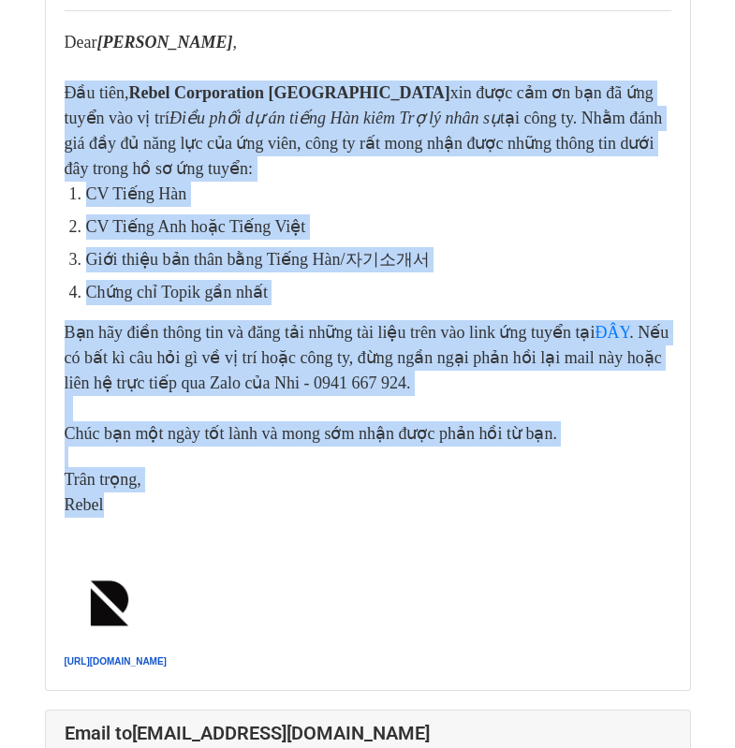
click at [110, 127] on div "Đầu tiên, Rebel Corporation Việt Nam xin được cảm ơn bạn đã ứng tuyển vào vị tr…" at bounding box center [368, 130] width 607 height 101
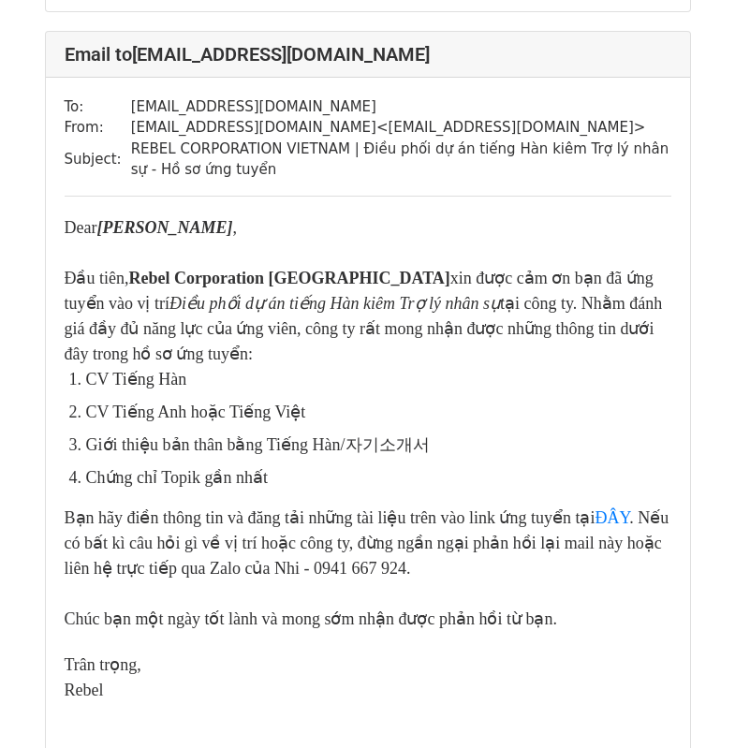
scroll to position [4493, 0]
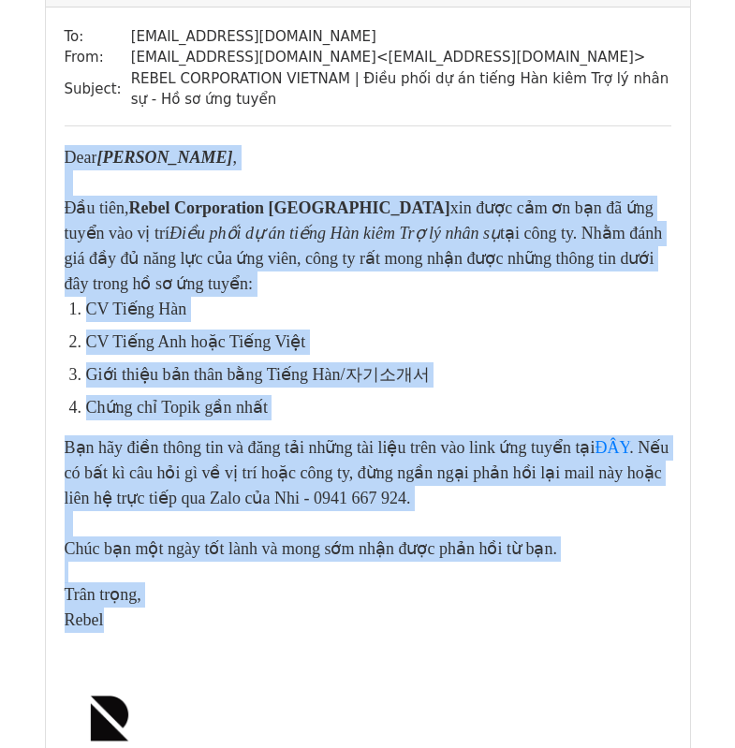
drag, startPoint x: 67, startPoint y: 158, endPoint x: 139, endPoint y: 610, distance: 457.8
click at [139, 610] on div "​​​Dear Lê Thanh Nam , Đầu tiên, Rebel Corporation Việt Nam xin được cảm ơn bạn…" at bounding box center [368, 465] width 607 height 641
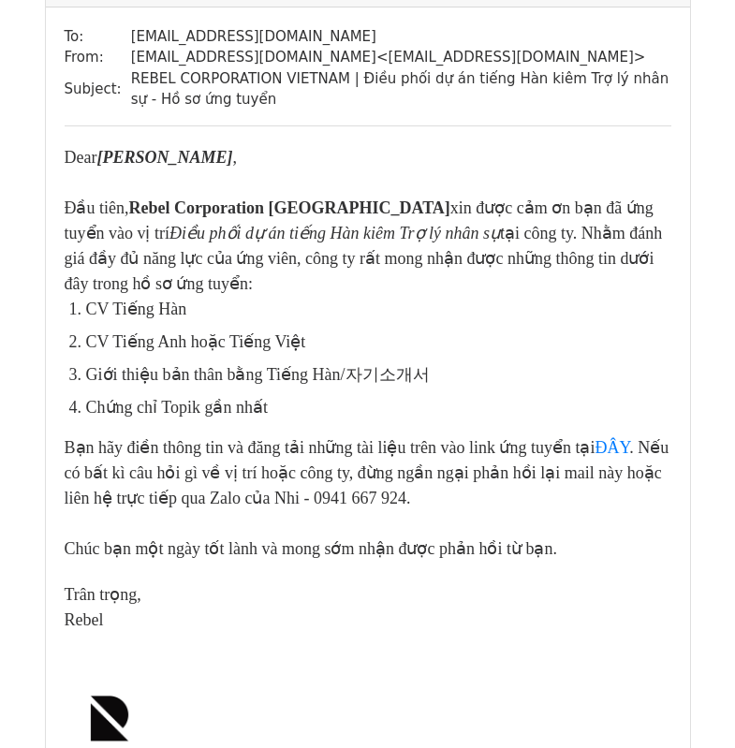
click at [187, 640] on div at bounding box center [368, 644] width 607 height 22
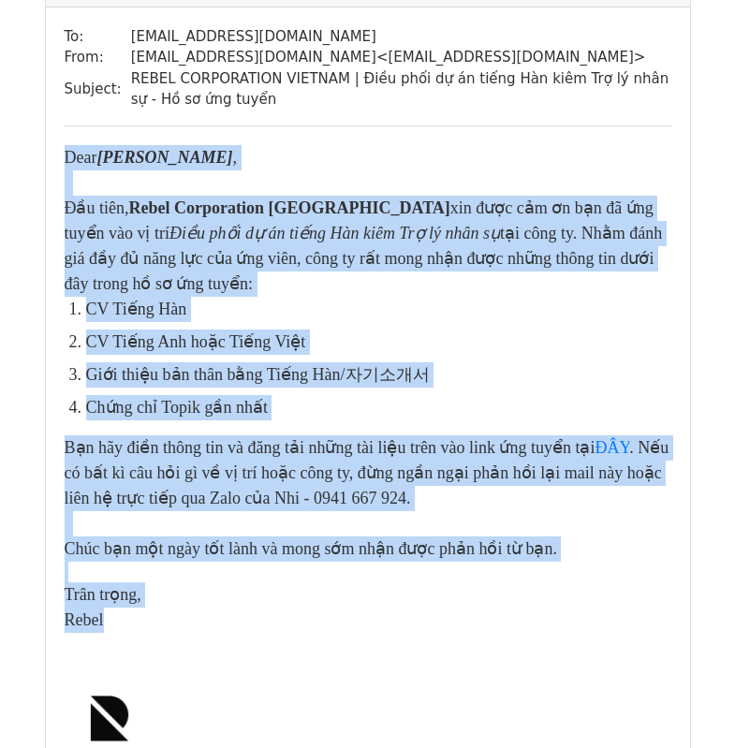
drag, startPoint x: 236, startPoint y: 611, endPoint x: 50, endPoint y: 163, distance: 485.5
click at [50, 163] on div "To: lleetthhaannhhnnaamm@gmail.com From: rebelstudioteam@gmail.com < rebelstudi…" at bounding box center [368, 405] width 644 height 797
click at [135, 211] on strong "Rebel Corporation [GEOGRAPHIC_DATA]" at bounding box center [289, 207] width 321 height 19
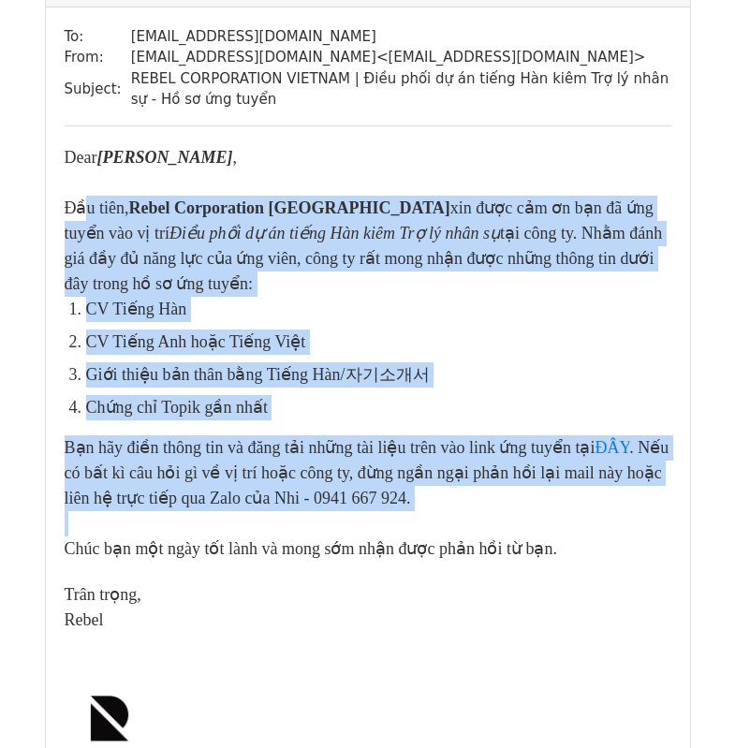
drag, startPoint x: 85, startPoint y: 195, endPoint x: 301, endPoint y: 512, distance: 384.0
click at [301, 512] on div "Đầu tiên, Rebel Corporation Việt Nam xin được cảm ơn bạn đã ứng tuyển vào vị tr…" at bounding box center [368, 365] width 607 height 391
click at [236, 497] on div "Bạn hãy điền thông tin và đăng tải những tài liệu trên vào link ứng tuyển tại Đ…" at bounding box center [368, 473] width 607 height 76
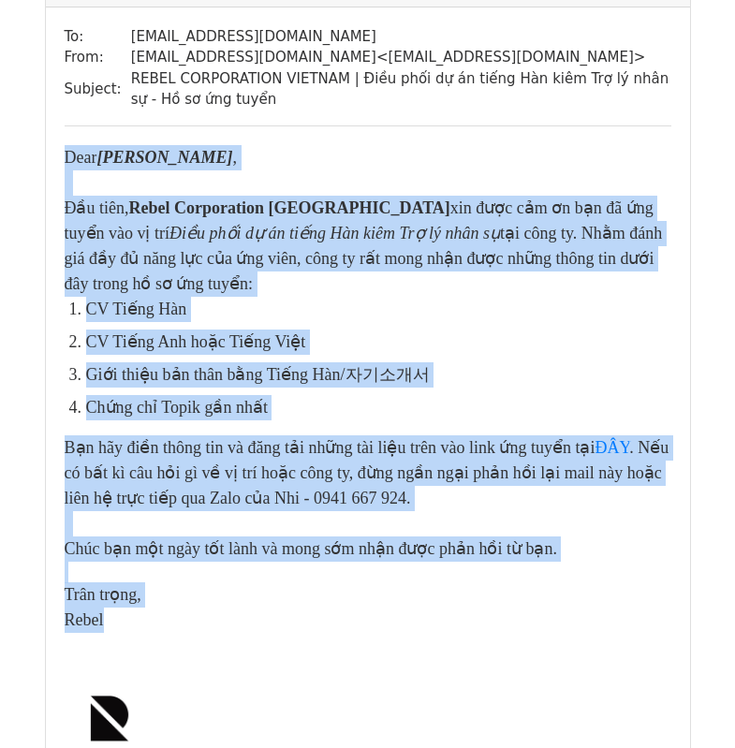
drag, startPoint x: 159, startPoint y: 622, endPoint x: 40, endPoint y: 152, distance: 484.7
click at [266, 236] on icon "Điều phối dự án tiếng Hàn kiêm Trợ lý nhân sự" at bounding box center [334, 233] width 330 height 19
drag, startPoint x: 121, startPoint y: 176, endPoint x: 212, endPoint y: 635, distance: 467.5
click at [212, 635] on div "​​​Dear Lê Thanh Nam , Đầu tiên, Rebel Corporation Việt Nam xin được cảm ơn bạn…" at bounding box center [368, 465] width 607 height 641
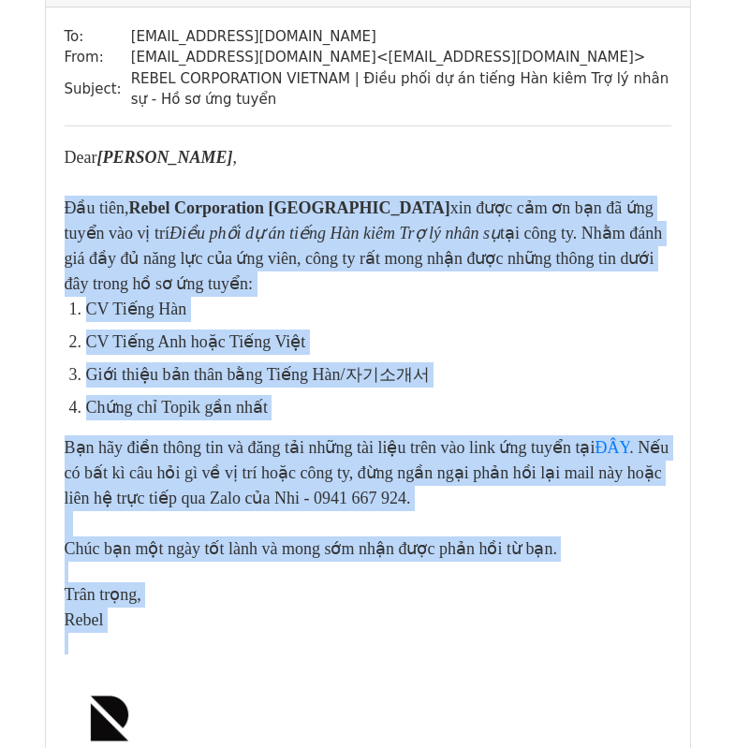
click at [199, 640] on div at bounding box center [368, 644] width 607 height 22
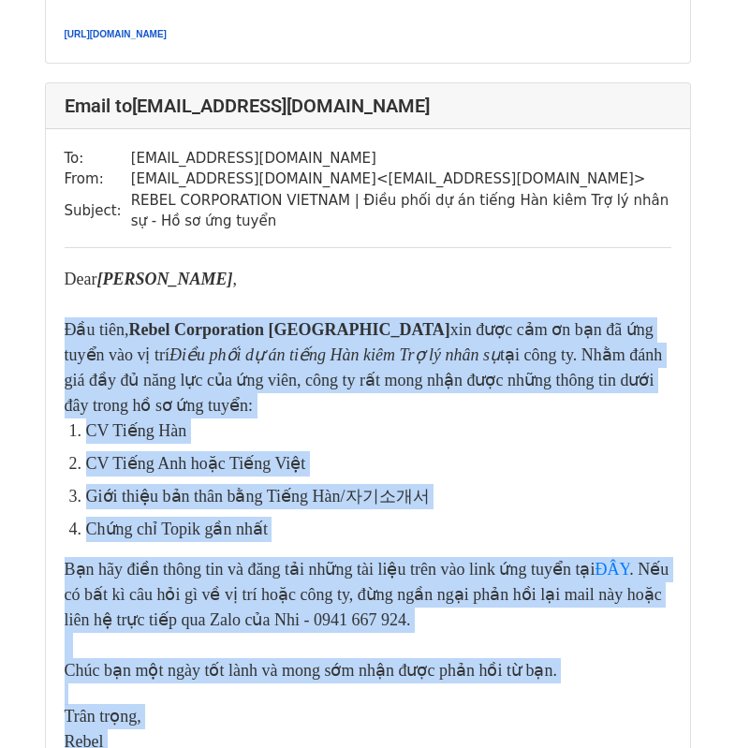
scroll to position [4345, 0]
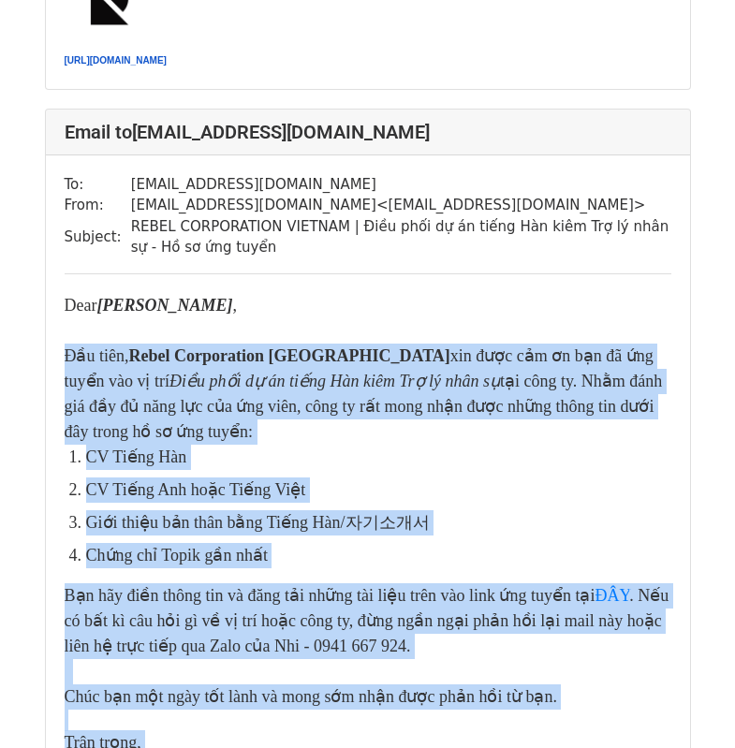
click at [271, 526] on li "Giới thiệu bản thân bằng Tiếng Hàn/자기소개서" at bounding box center [378, 522] width 585 height 25
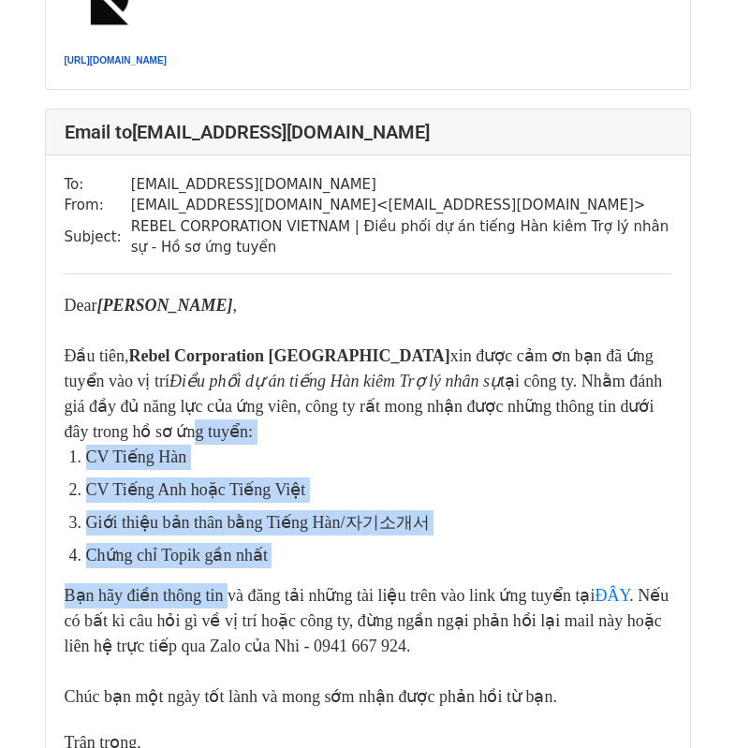
drag, startPoint x: 77, startPoint y: 435, endPoint x: 226, endPoint y: 606, distance: 226.2
click at [226, 606] on div "Đầu tiên, Rebel Corporation Việt Nam xin được cảm ơn bạn đã ứng tuyển vào vị tr…" at bounding box center [368, 513] width 607 height 391
click at [594, 596] on link "ĐÂY" at bounding box center [611, 595] width 35 height 19
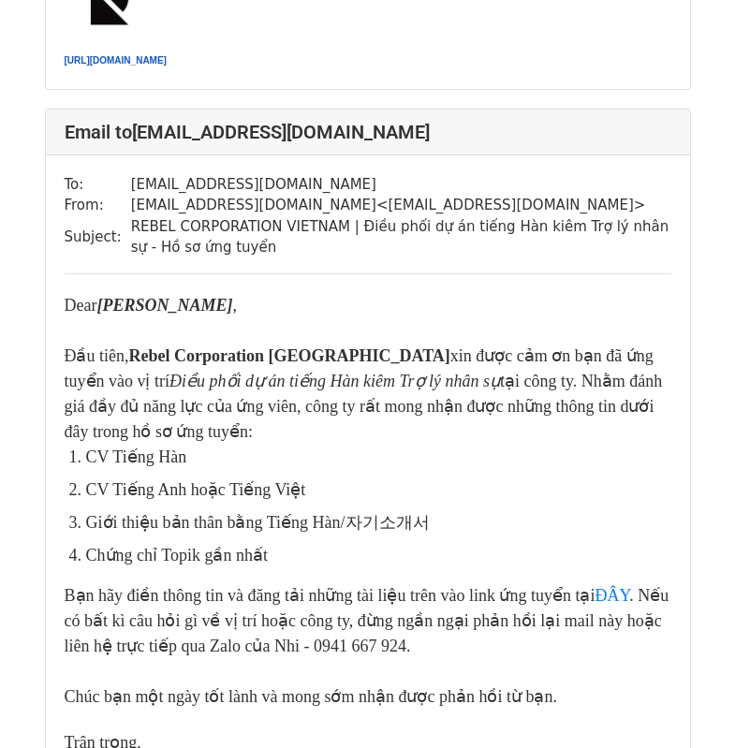
click at [361, 412] on div "Đầu tiên, Rebel Corporation Việt Nam xin được cảm ơn bạn đã ứng tuyển vào vị tr…" at bounding box center [368, 394] width 607 height 101
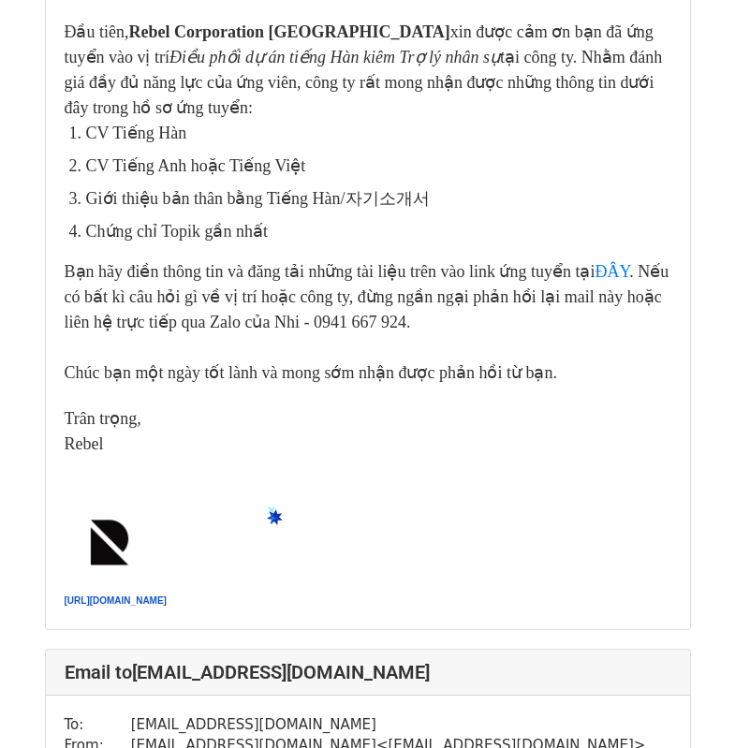
scroll to position [2153, 0]
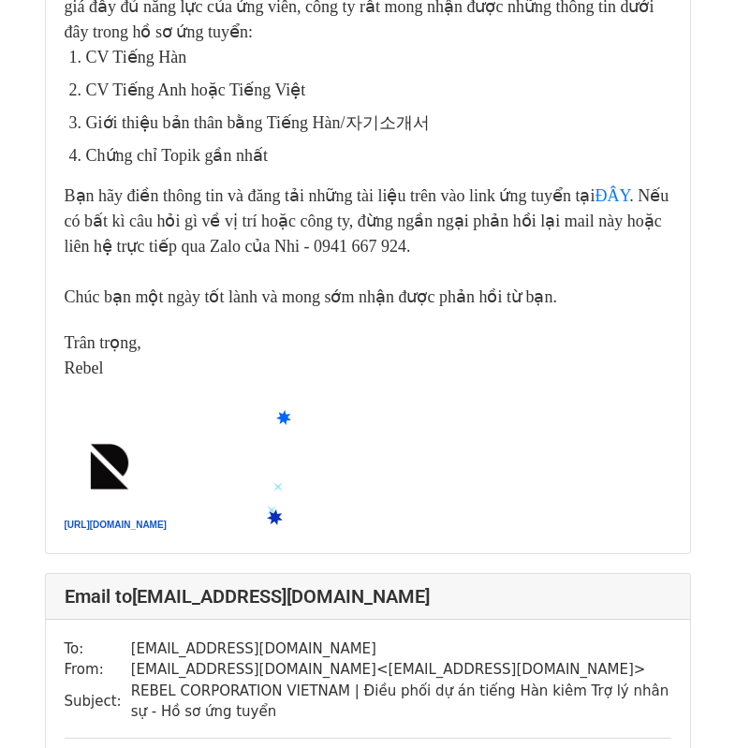
click at [269, 402] on div at bounding box center [368, 413] width 607 height 22
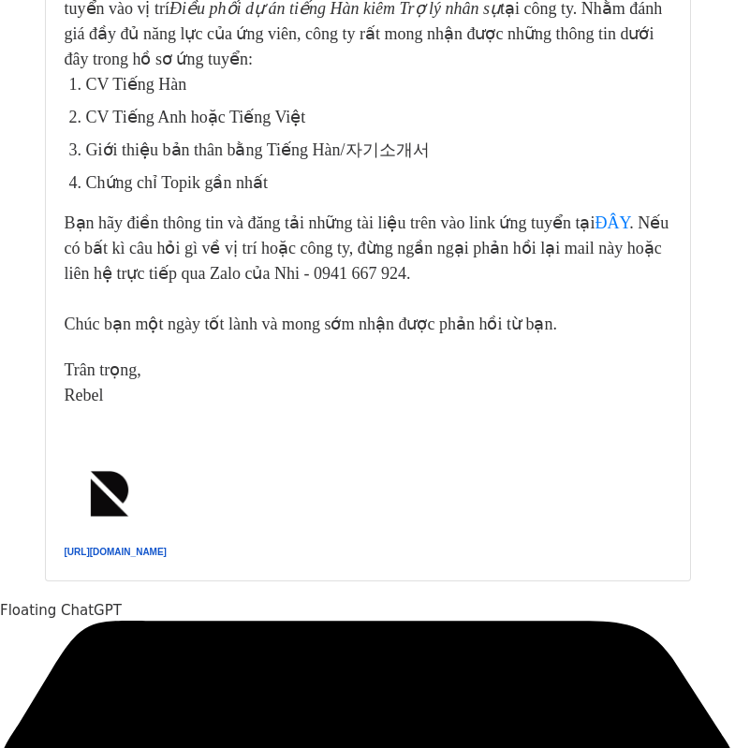
scroll to position [4719, 0]
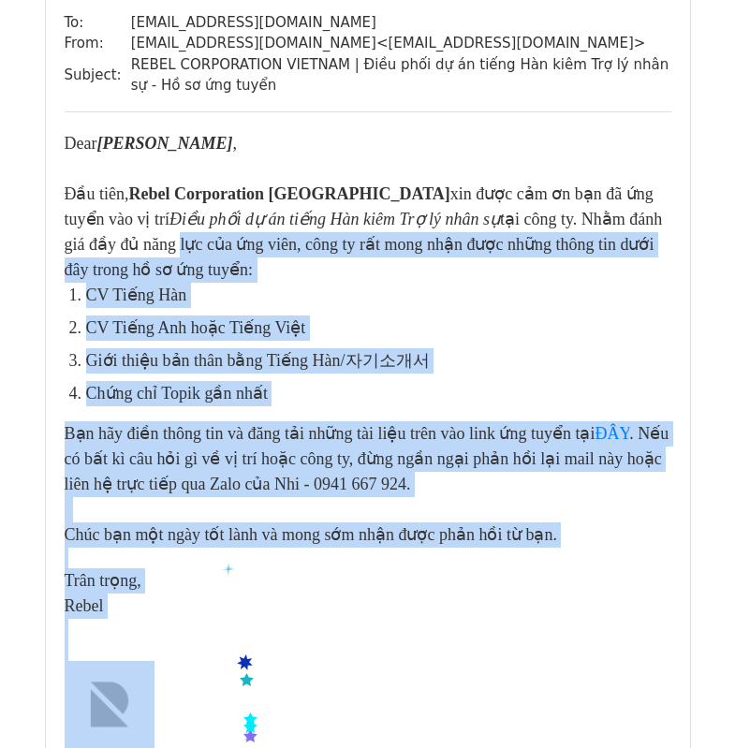
drag, startPoint x: 97, startPoint y: 251, endPoint x: 243, endPoint y: 727, distance: 498.3
click at [243, 727] on div "​​​Dear Nguyễn Võ Thẩm Quyên , Đầu tiên, Rebel Corporation Việt Nam xin được cả…" at bounding box center [368, 451] width 607 height 641
click at [208, 485] on div "Bạn hãy điền thông tin và đăng tải những tài liệu trên vào link ứng tuyển tại Đ…" at bounding box center [368, 459] width 607 height 76
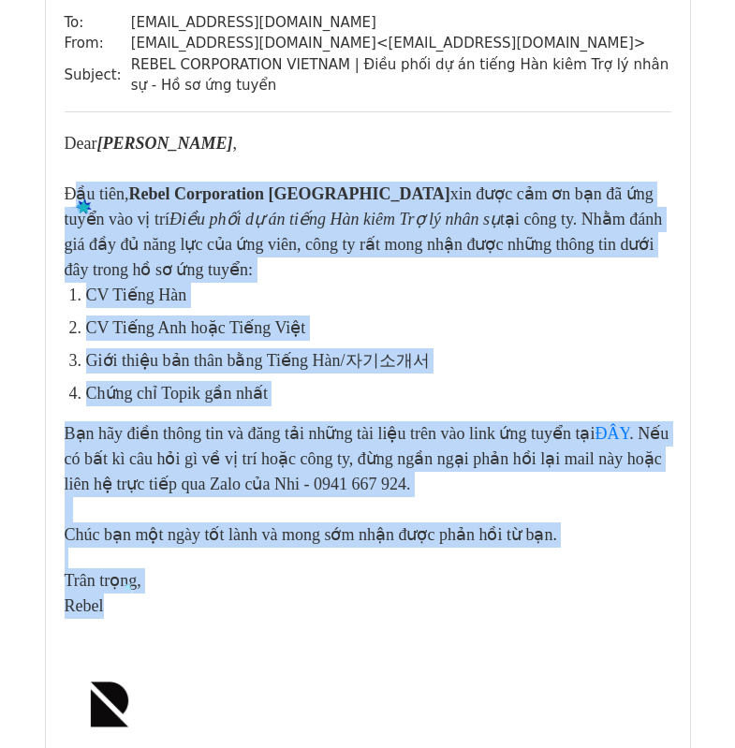
drag, startPoint x: 125, startPoint y: 596, endPoint x: 77, endPoint y: 198, distance: 400.8
click at [77, 198] on div "​​​Dear Nguyễn Võ Thẩm Quyên , Đầu tiên, Rebel Corporation Việt Nam xin được cả…" at bounding box center [368, 451] width 607 height 641
click at [192, 285] on li "CV Tiếng Hàn" at bounding box center [378, 295] width 585 height 25
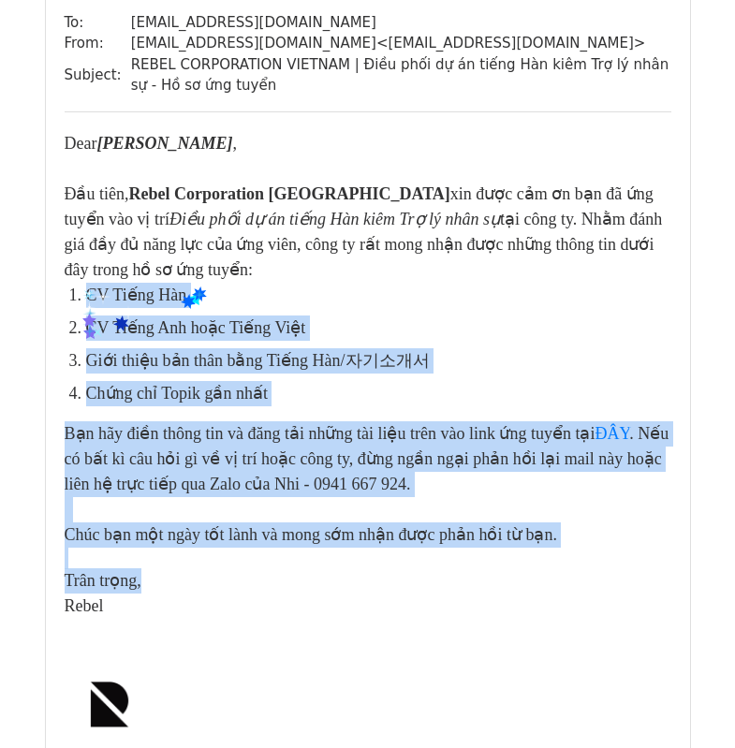
drag, startPoint x: 95, startPoint y: 288, endPoint x: 228, endPoint y: 572, distance: 313.6
click at [228, 572] on div "​​​Dear Nguyễn Võ Thẩm Quyên , Đầu tiên, Rebel Corporation Việt Nam xin được cả…" at bounding box center [368, 451] width 607 height 641
click at [228, 572] on div "​Trân trọng," at bounding box center [368, 580] width 607 height 25
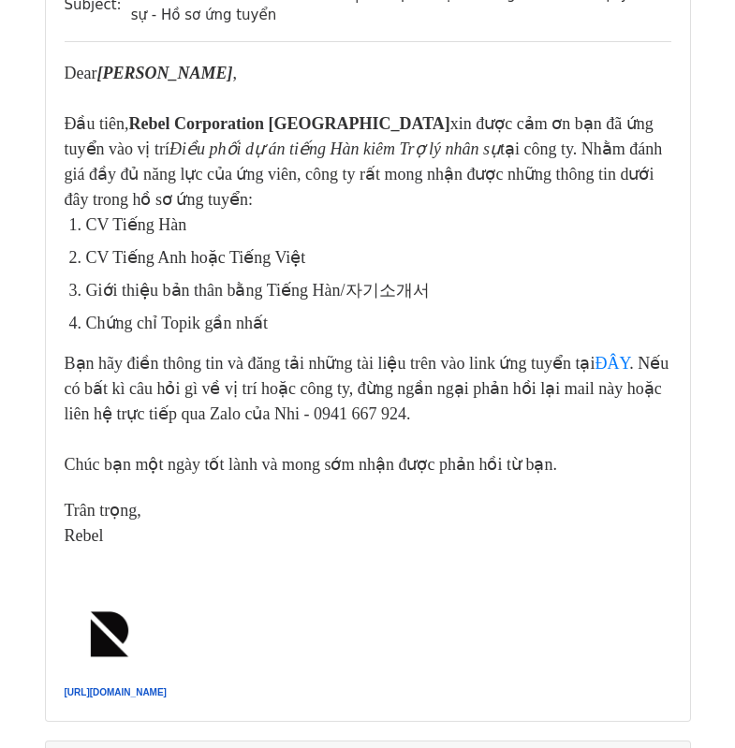
scroll to position [1123, 0]
